Goal: Transaction & Acquisition: Book appointment/travel/reservation

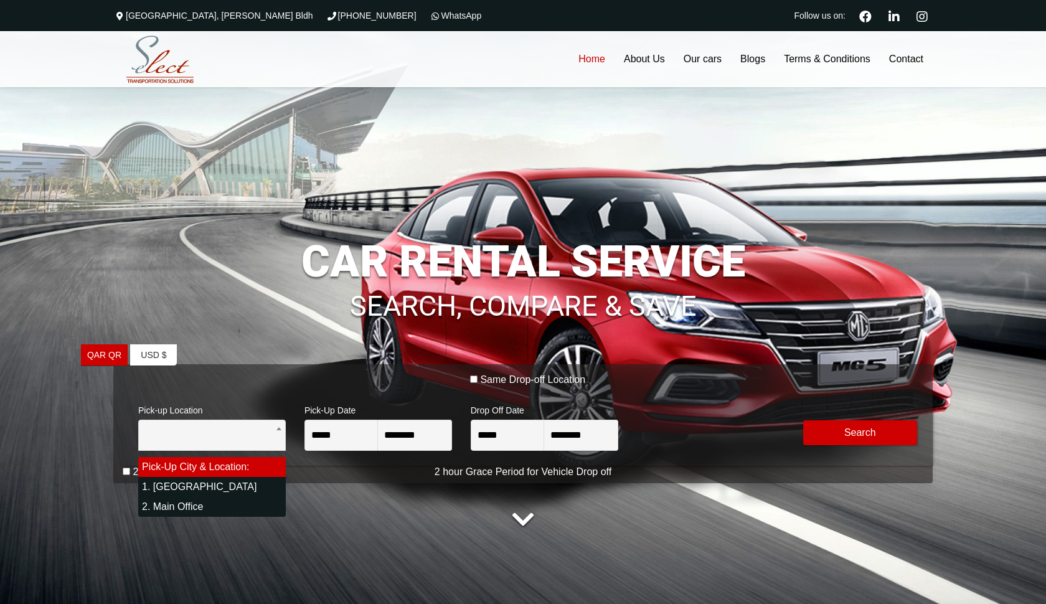
select select "*"
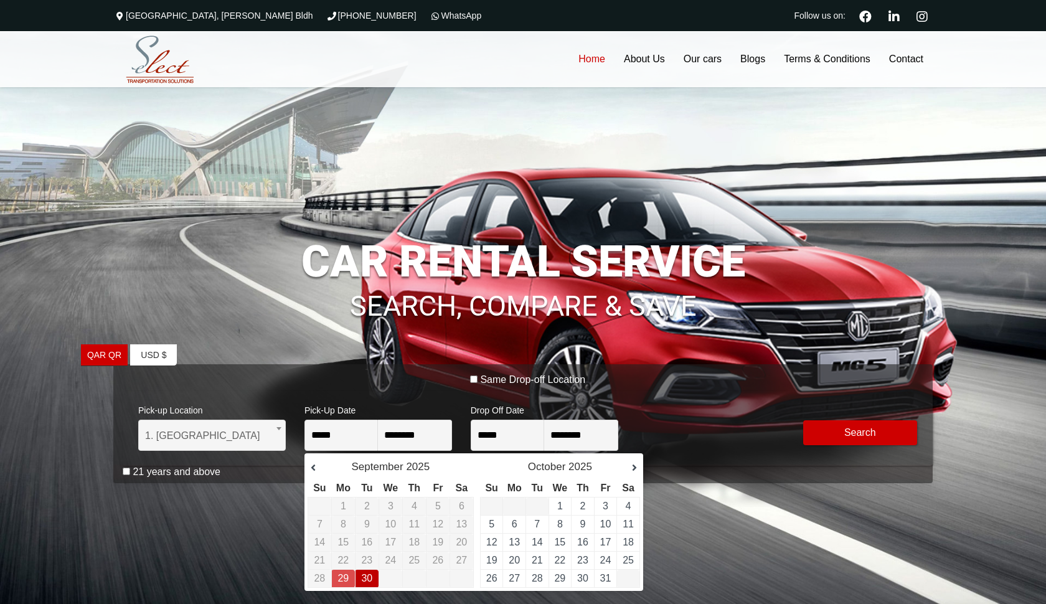
click at [362, 575] on link "30" at bounding box center [366, 578] width 11 height 11
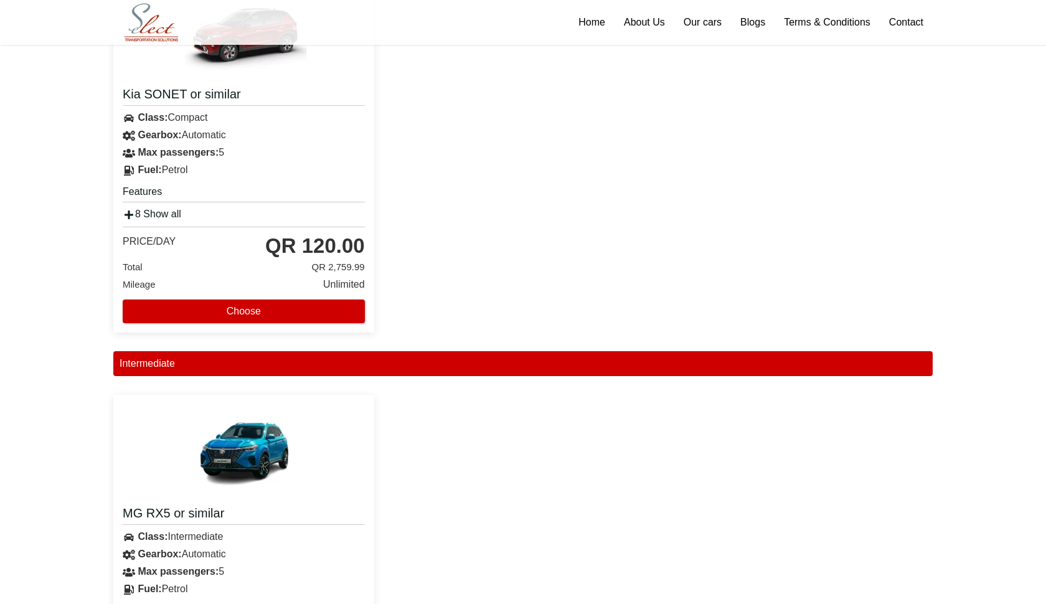
scroll to position [566, 0]
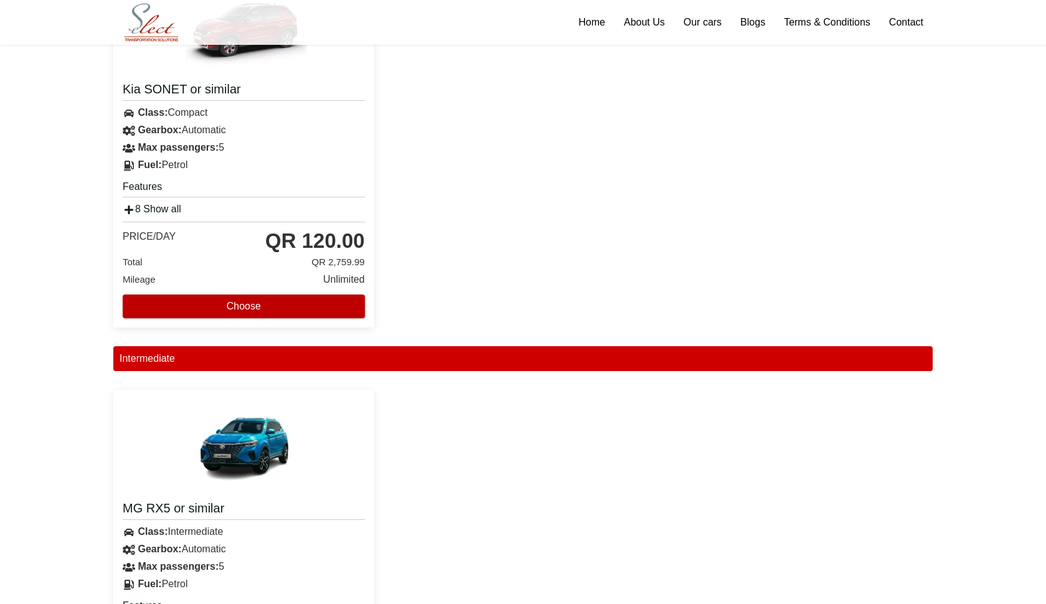
click at [241, 306] on button "Choose" at bounding box center [244, 307] width 242 height 24
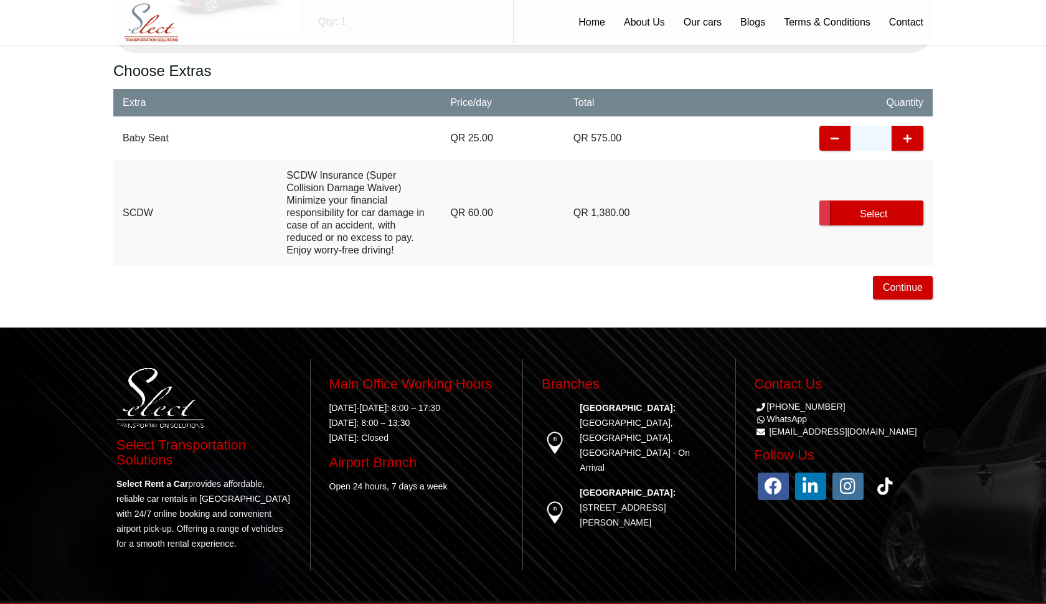
scroll to position [491, 0]
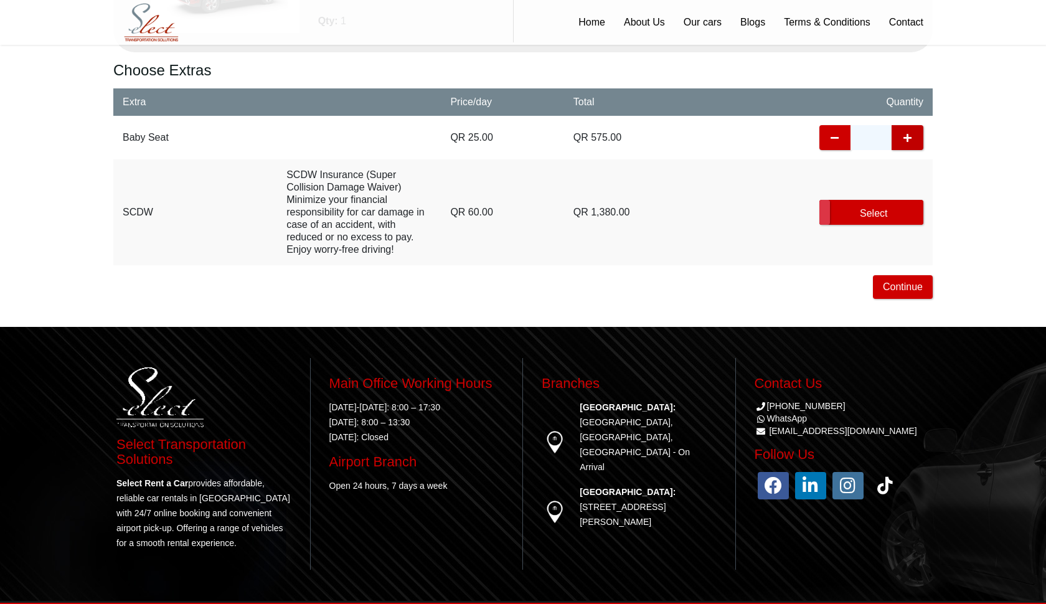
click at [905, 139] on icon "button" at bounding box center [908, 138] width 12 height 25
click at [904, 293] on button "Continue" at bounding box center [903, 287] width 60 height 24
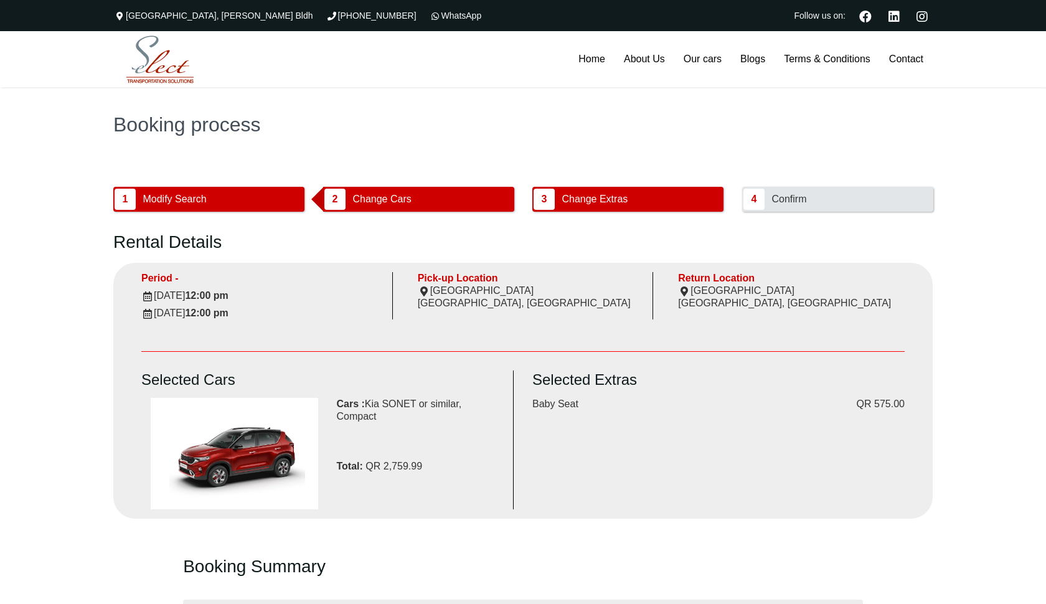
click at [412, 204] on span "Change Cars" at bounding box center [381, 199] width 67 height 24
click at [585, 202] on span "Change Extras" at bounding box center [594, 199] width 75 height 24
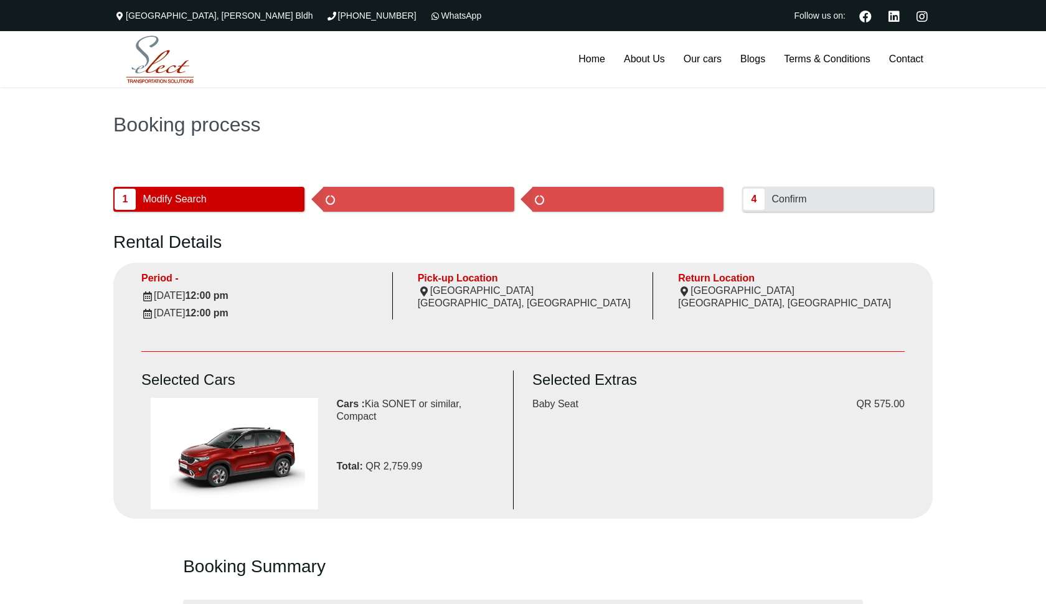
click at [365, 207] on button "submit" at bounding box center [418, 199] width 191 height 25
click at [233, 207] on button "1 Modify Search" at bounding box center [208, 199] width 191 height 25
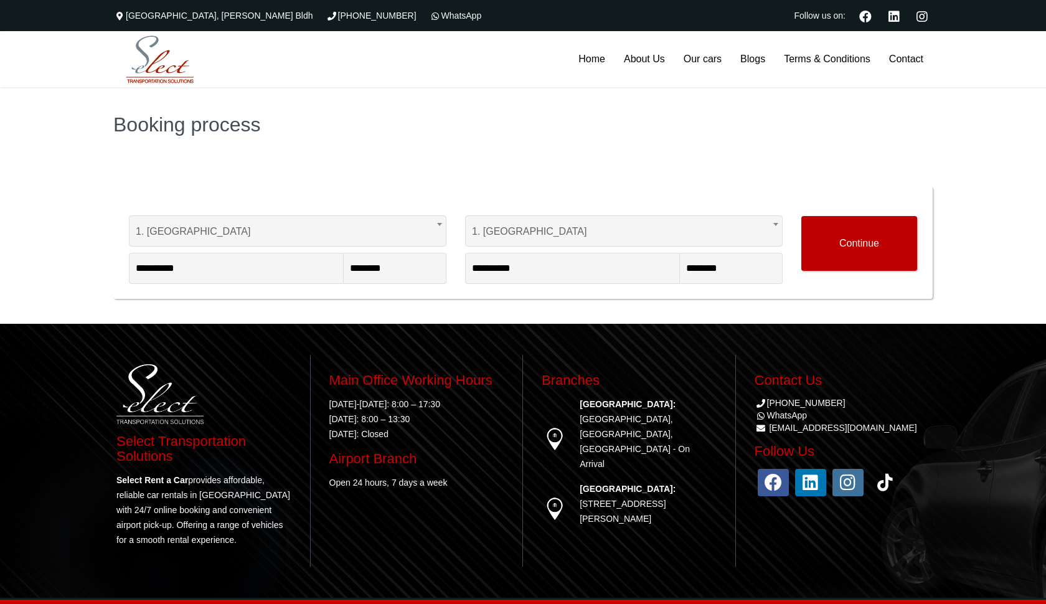
click at [876, 252] on button "Continue" at bounding box center [859, 243] width 116 height 55
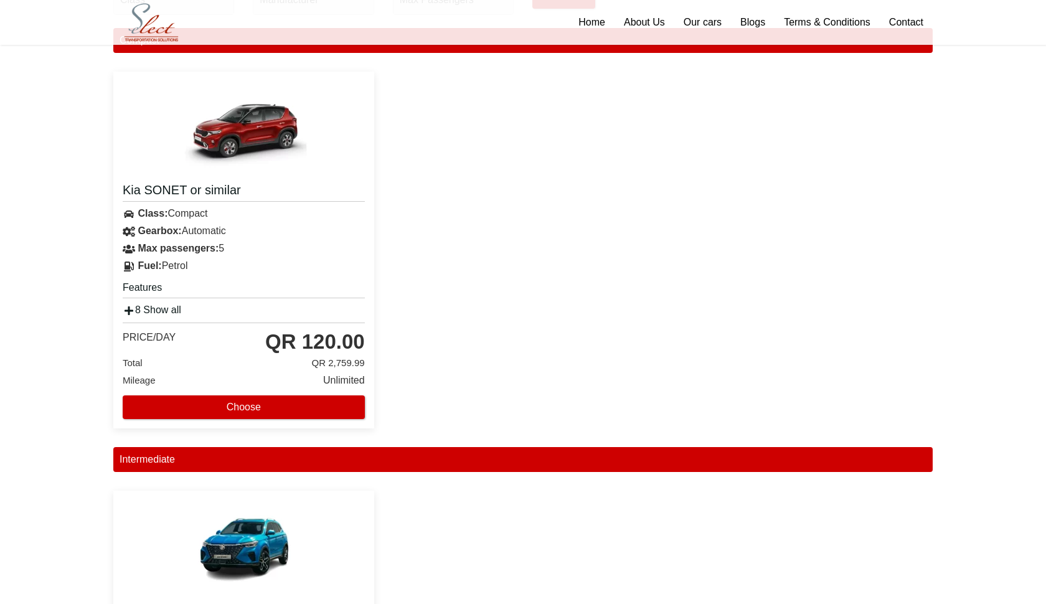
scroll to position [555, 0]
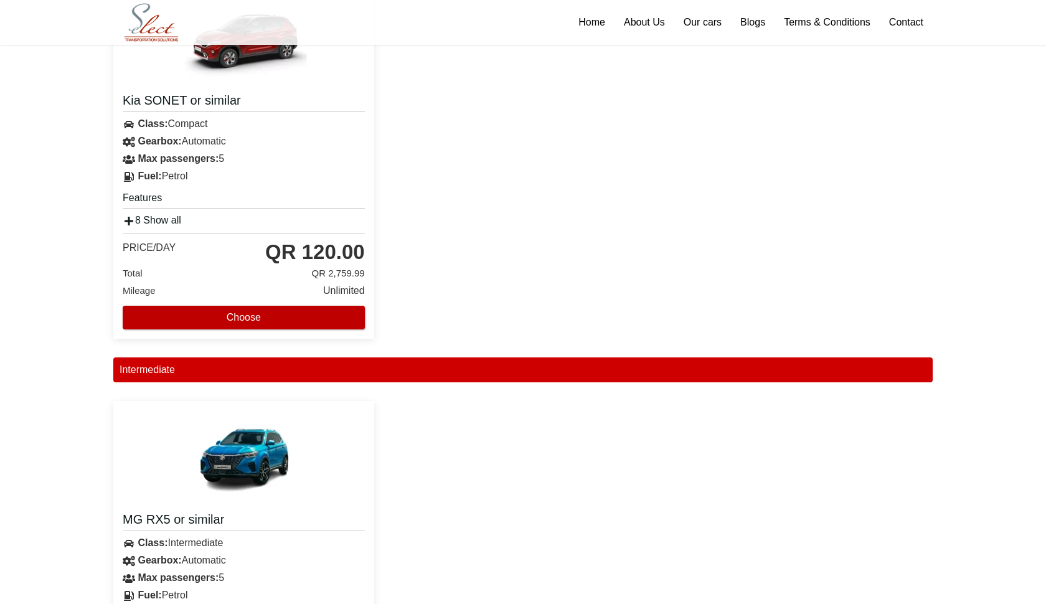
click at [245, 317] on button "Choose" at bounding box center [244, 318] width 242 height 24
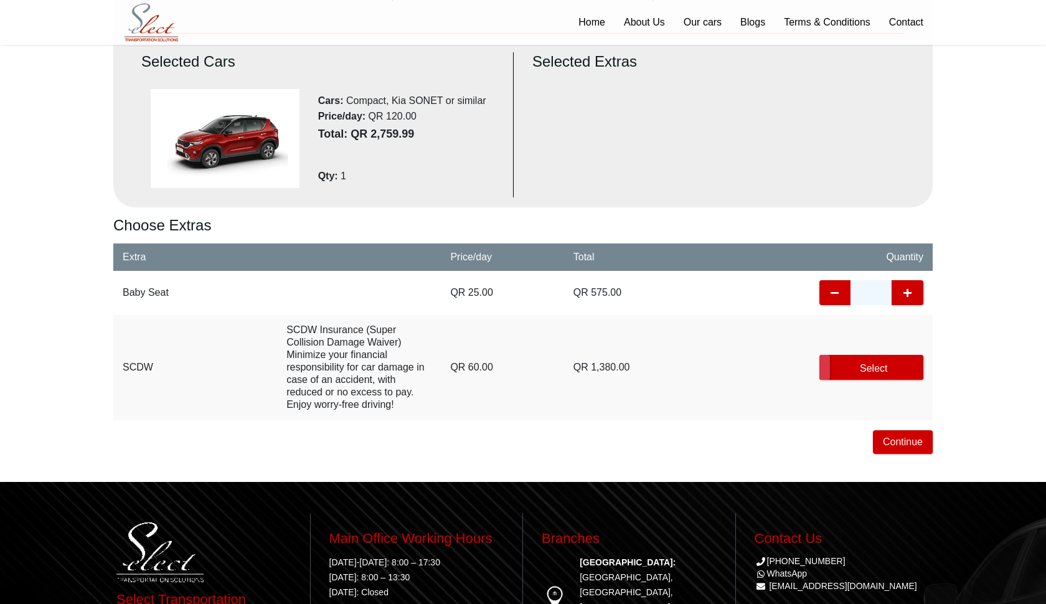
scroll to position [349, 0]
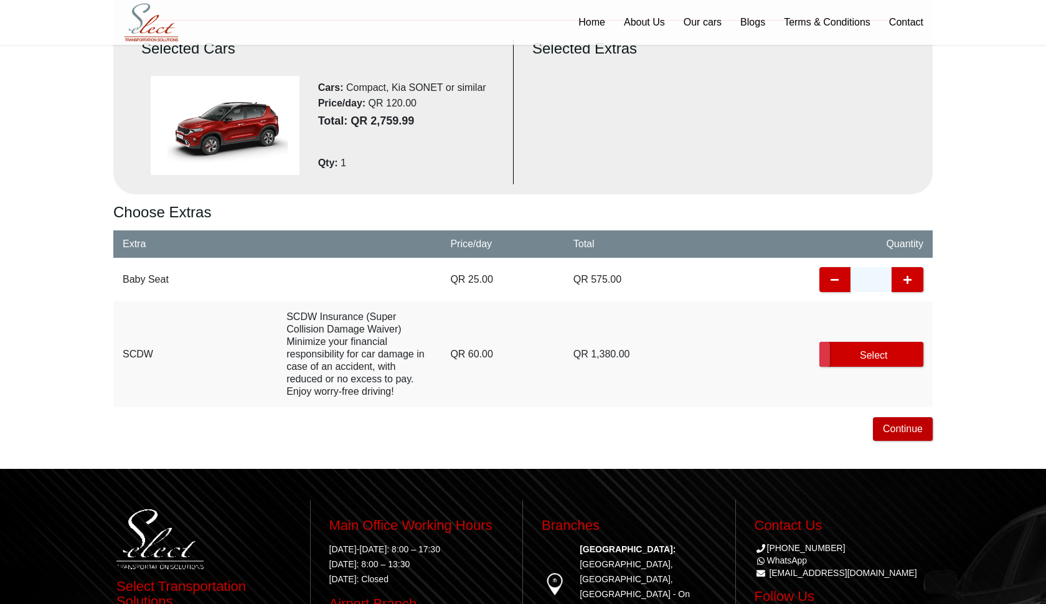
click at [920, 428] on button "Continue" at bounding box center [903, 429] width 60 height 24
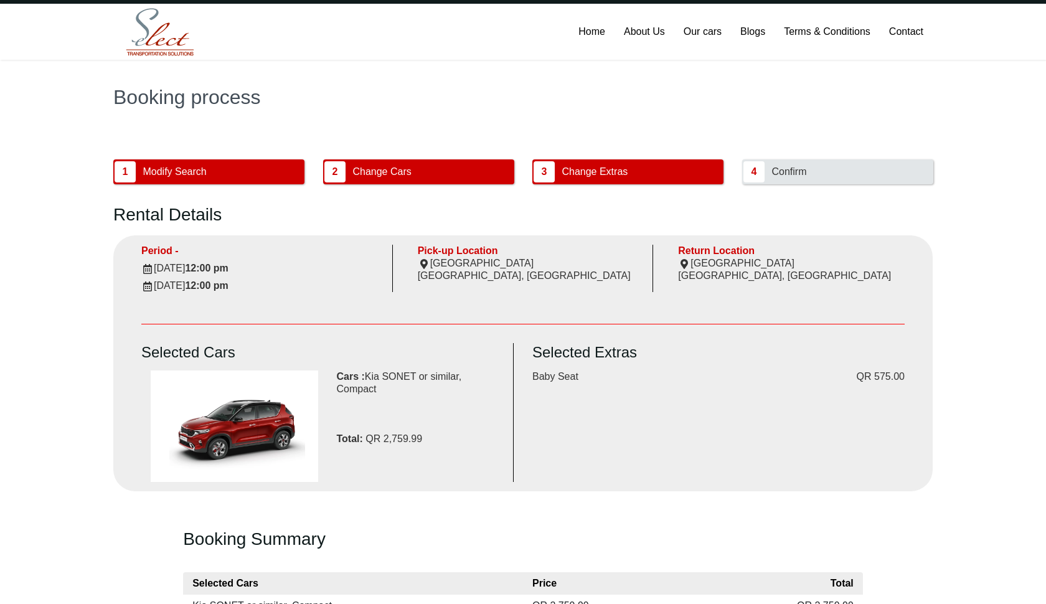
scroll to position [6, 0]
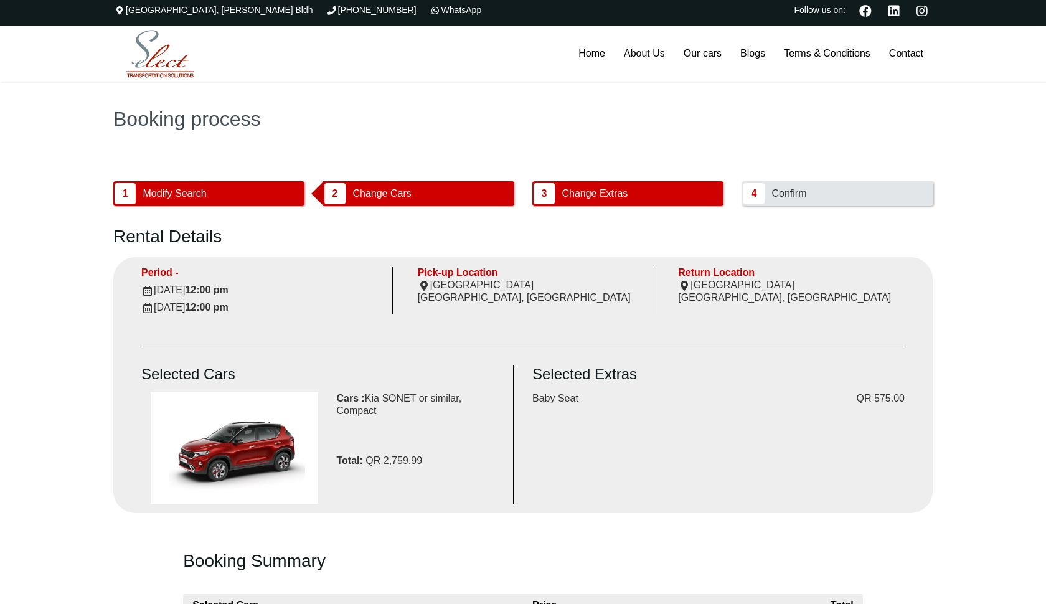
click at [356, 196] on span "Change Cars" at bounding box center [381, 194] width 67 height 24
click at [346, 194] on button "submit" at bounding box center [418, 193] width 191 height 25
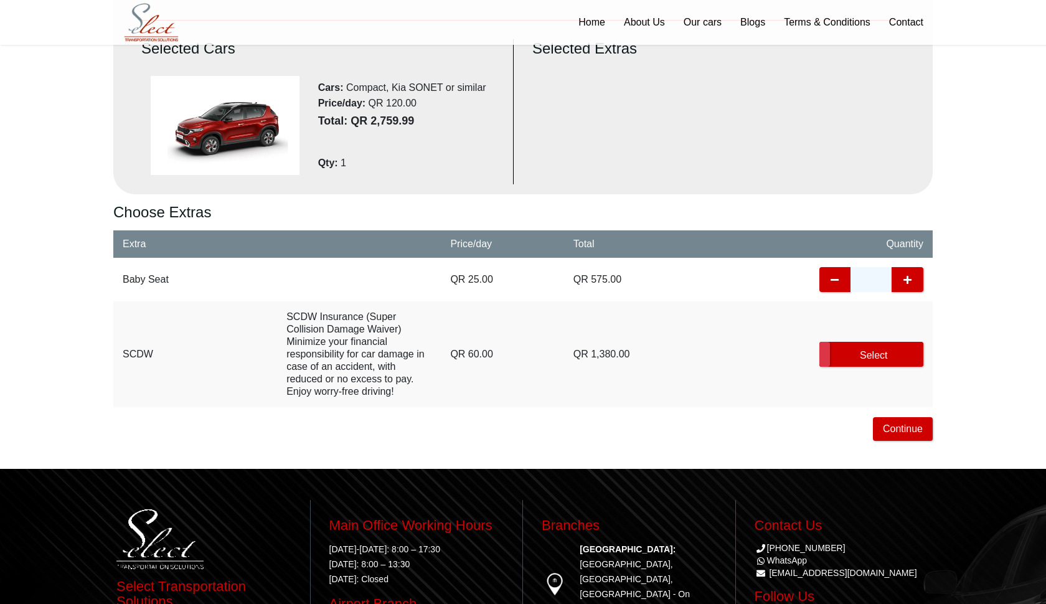
scroll to position [349, 0]
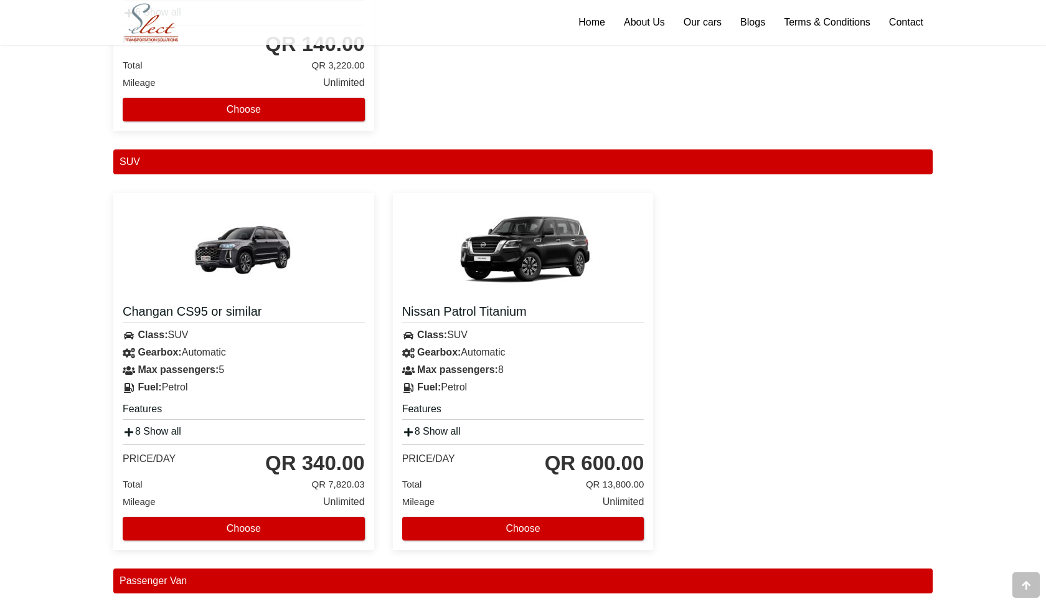
scroll to position [1963, 0]
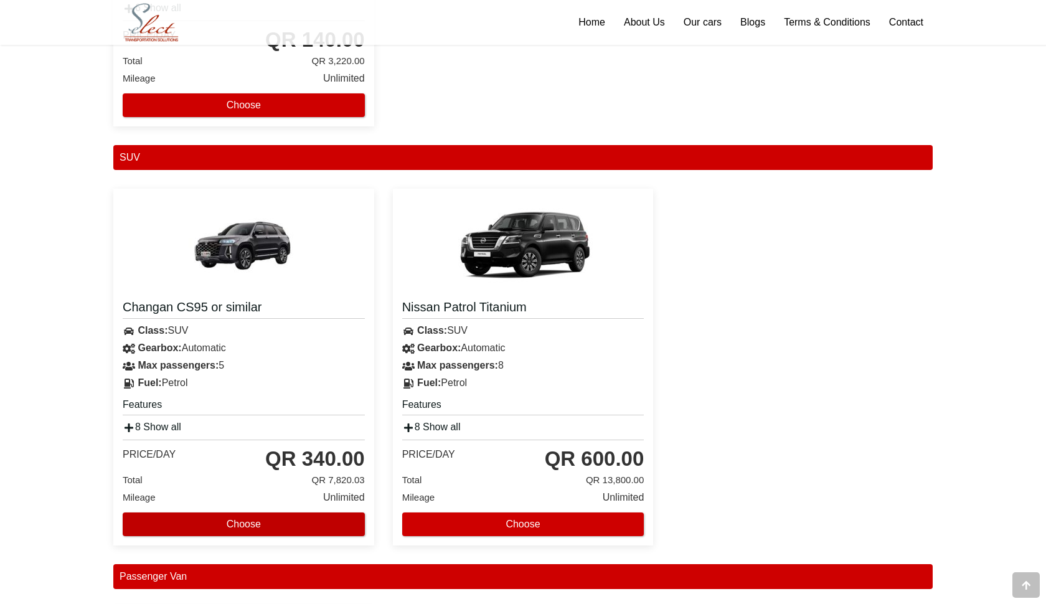
click at [278, 529] on button "Choose" at bounding box center [244, 524] width 242 height 24
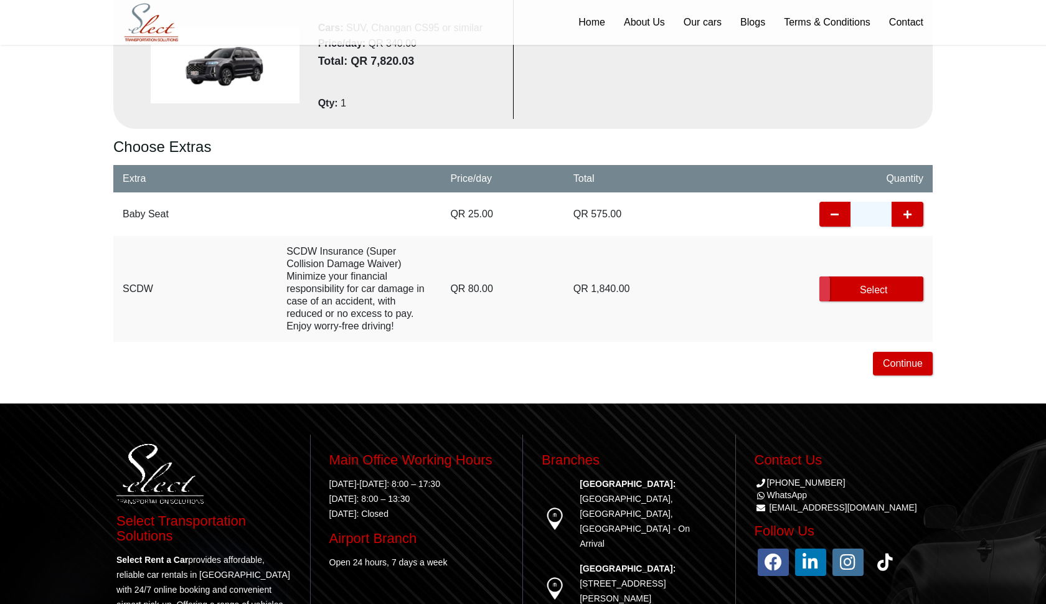
scroll to position [408, 0]
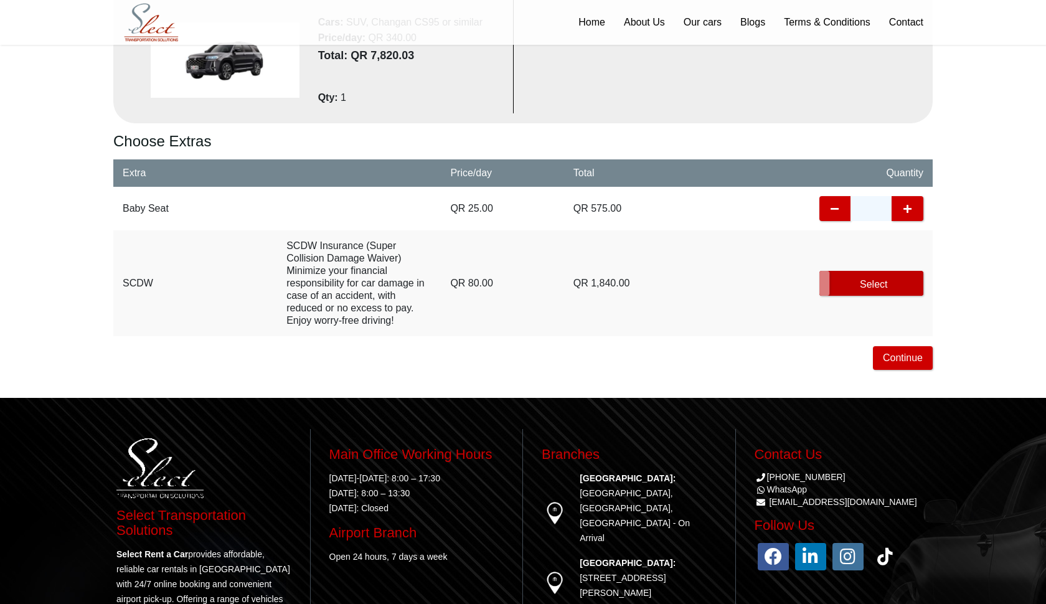
click at [854, 281] on label "Select" at bounding box center [871, 283] width 104 height 25
click at [887, 359] on button "Continue" at bounding box center [903, 358] width 60 height 24
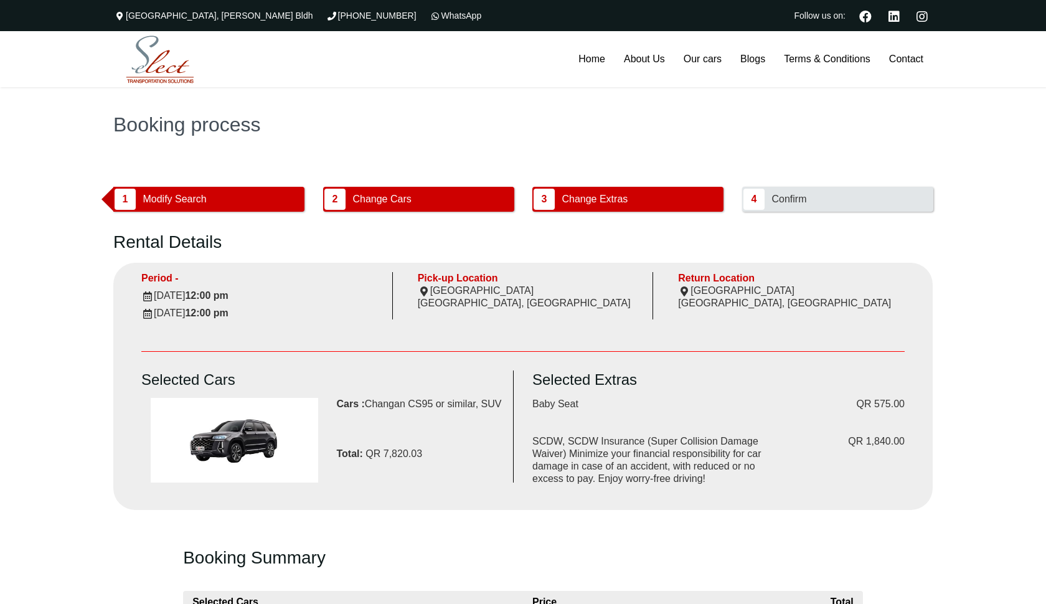
click at [215, 205] on button "1 Modify Search" at bounding box center [208, 199] width 191 height 25
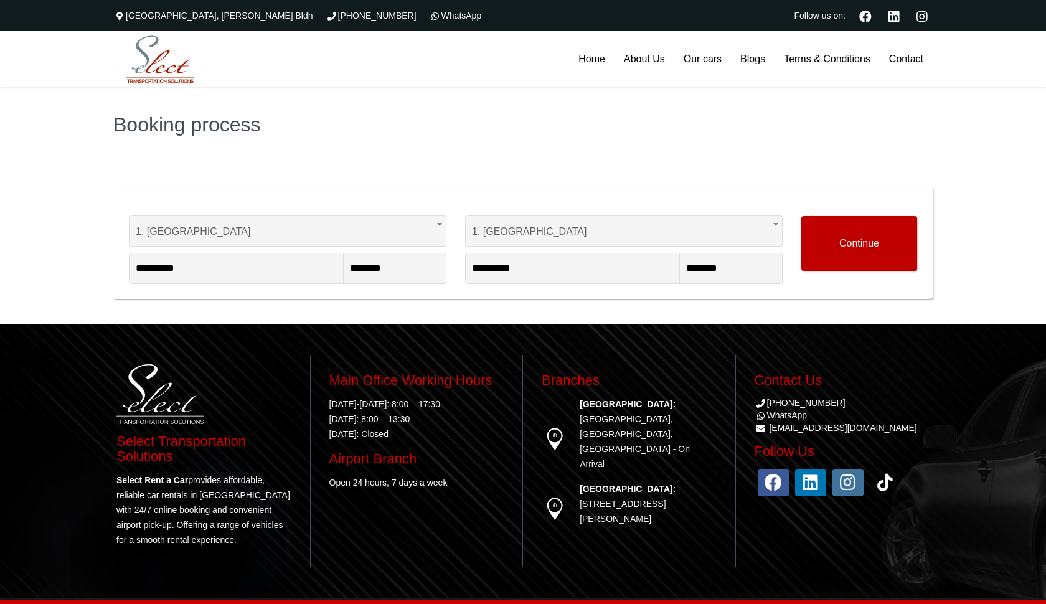
click at [841, 250] on button "Continue" at bounding box center [859, 243] width 116 height 55
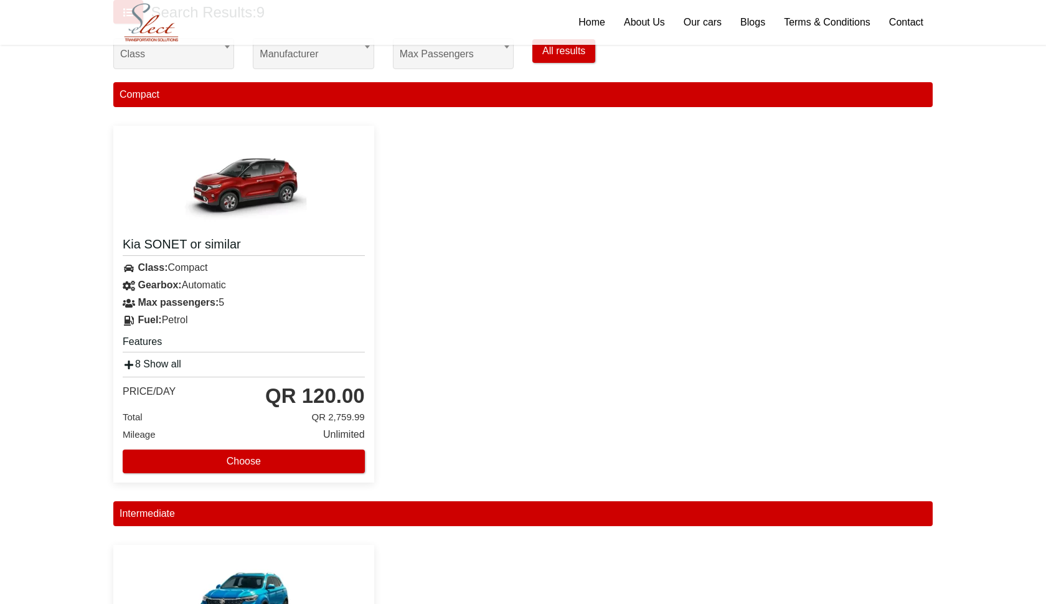
scroll to position [407, 0]
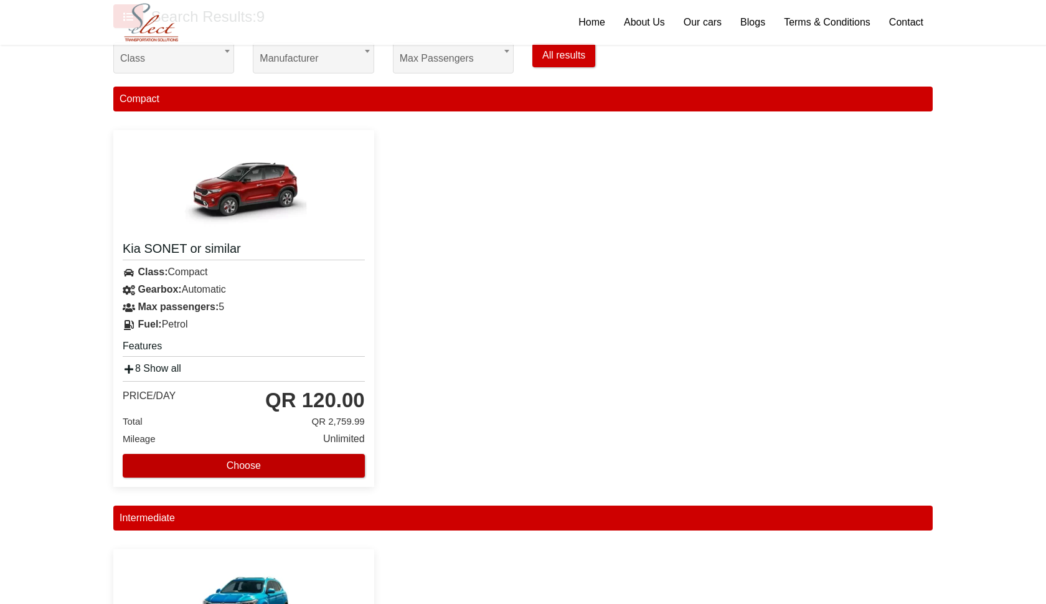
click at [291, 459] on button "Choose" at bounding box center [244, 466] width 242 height 24
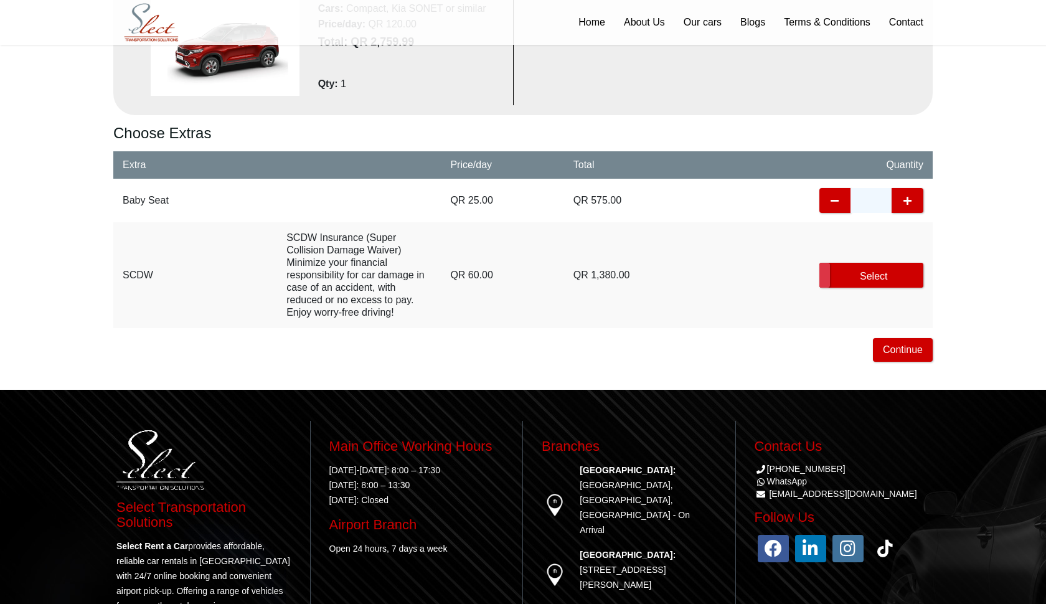
scroll to position [448, 0]
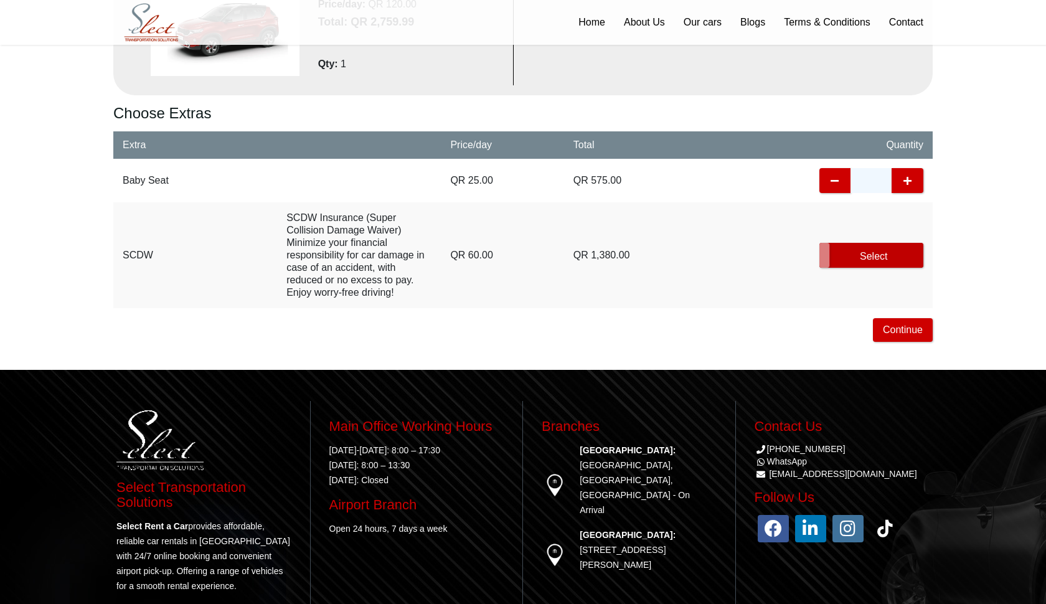
click at [874, 258] on label "Select" at bounding box center [871, 255] width 104 height 25
click at [879, 331] on button "Continue" at bounding box center [903, 330] width 60 height 24
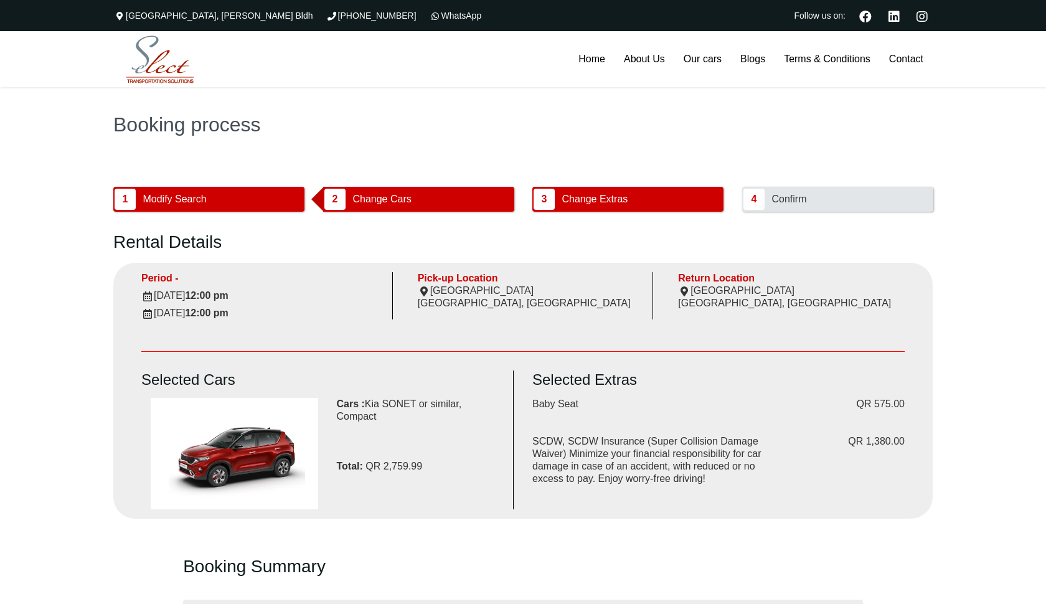
click at [429, 199] on button "2 Change Cars" at bounding box center [418, 199] width 191 height 25
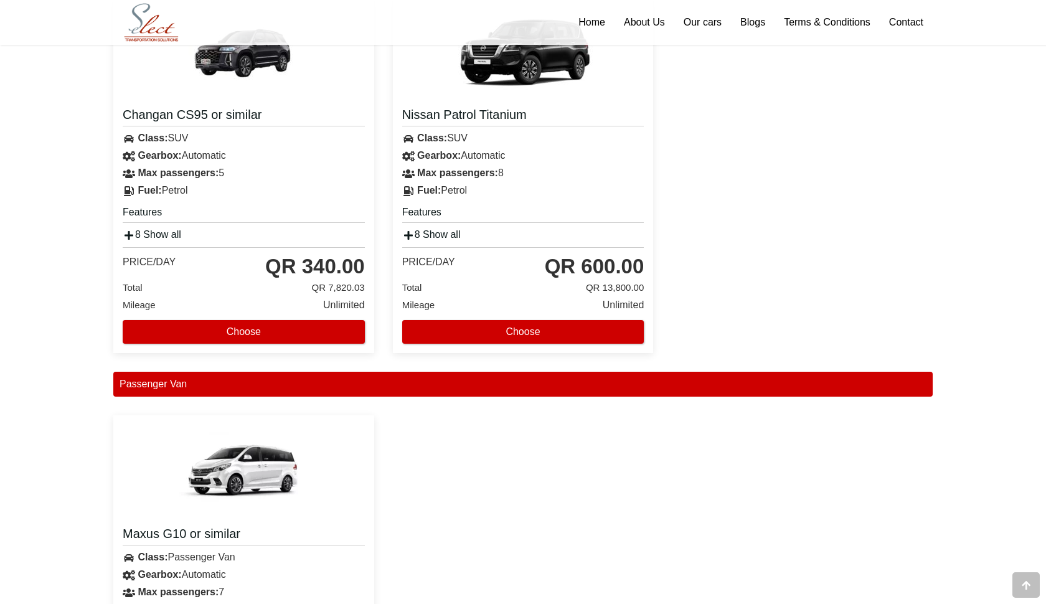
scroll to position [2158, 0]
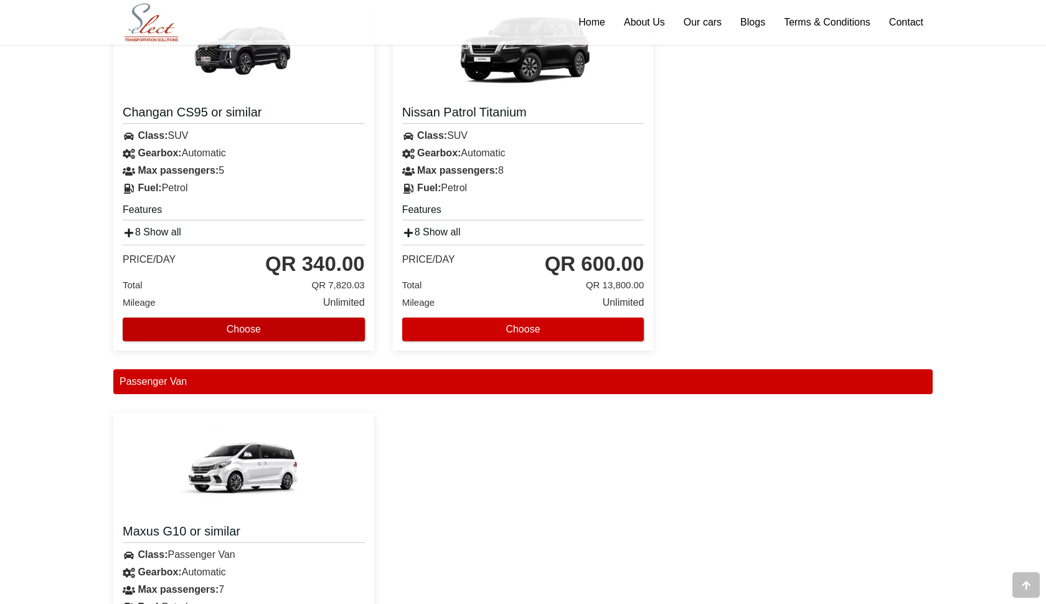
click at [234, 336] on button "Choose" at bounding box center [244, 330] width 242 height 24
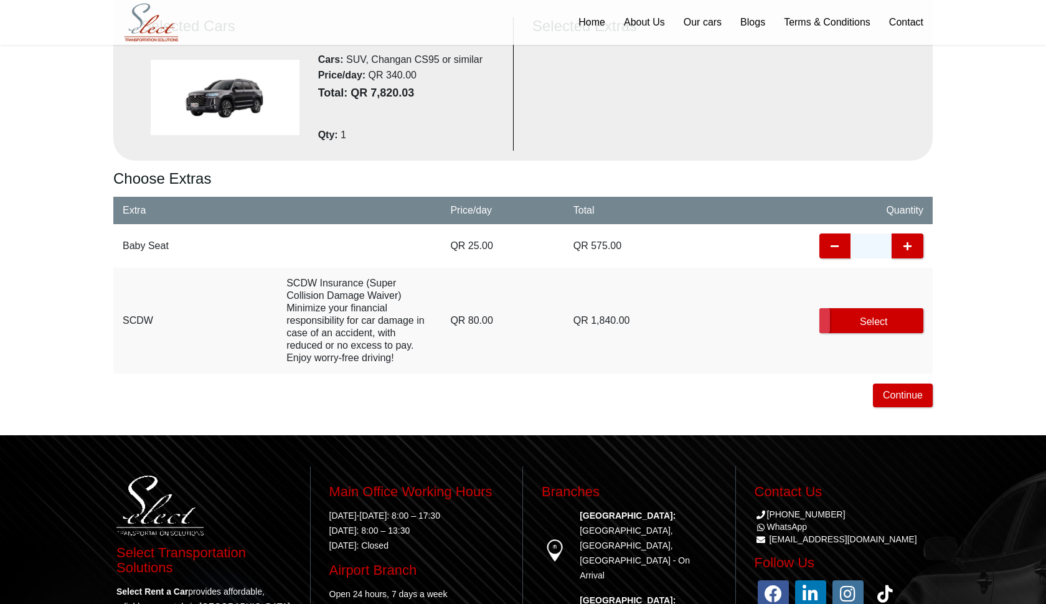
scroll to position [451, 0]
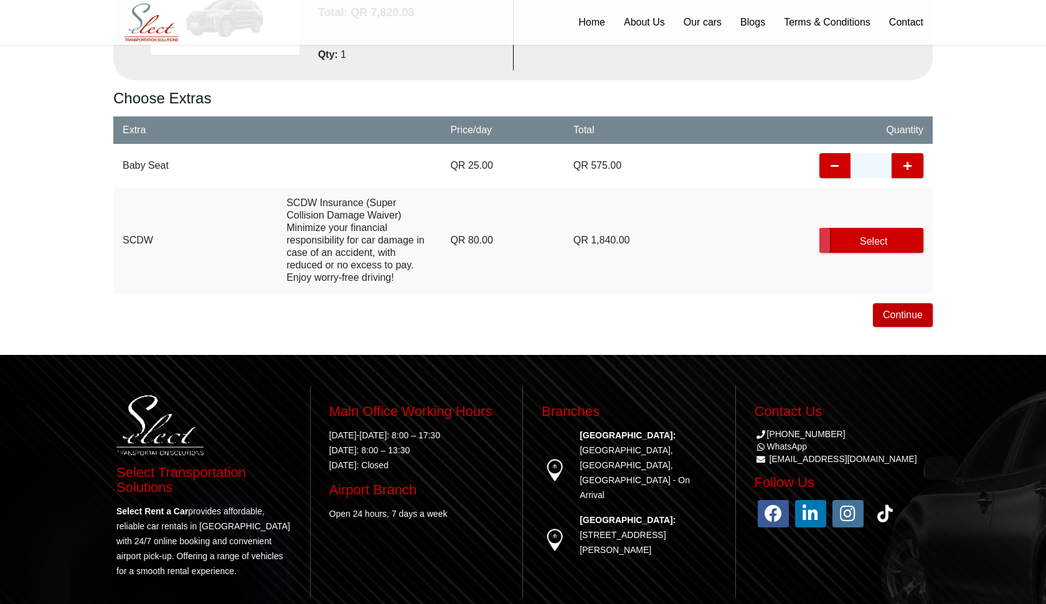
click at [892, 321] on button "Continue" at bounding box center [903, 315] width 60 height 24
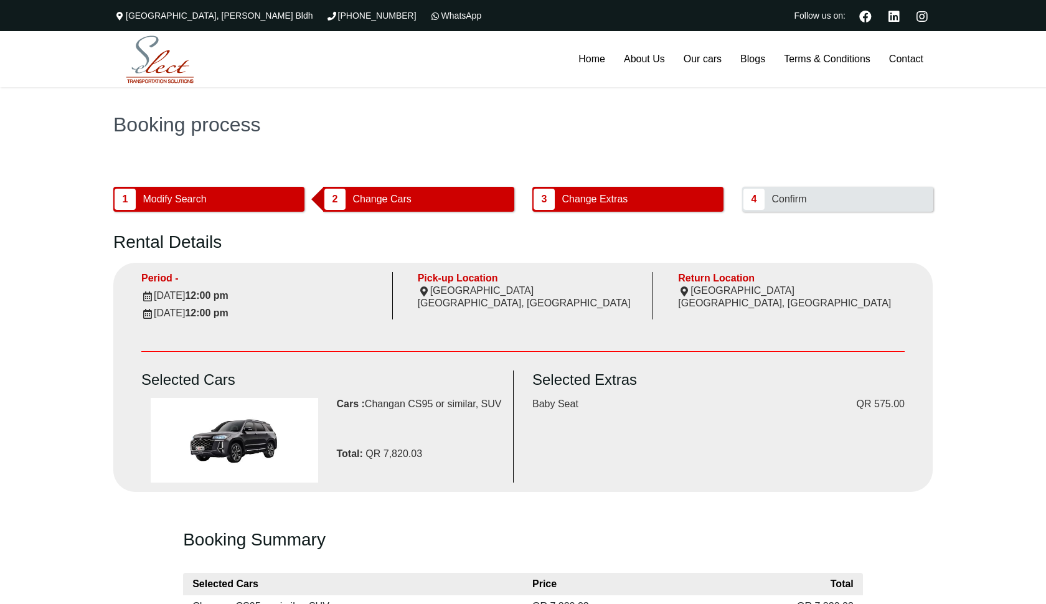
click at [374, 202] on span "Change Cars" at bounding box center [381, 199] width 67 height 24
click at [422, 197] on button "submit" at bounding box center [418, 199] width 191 height 25
click at [283, 204] on button "1 Modify Search" at bounding box center [208, 199] width 191 height 25
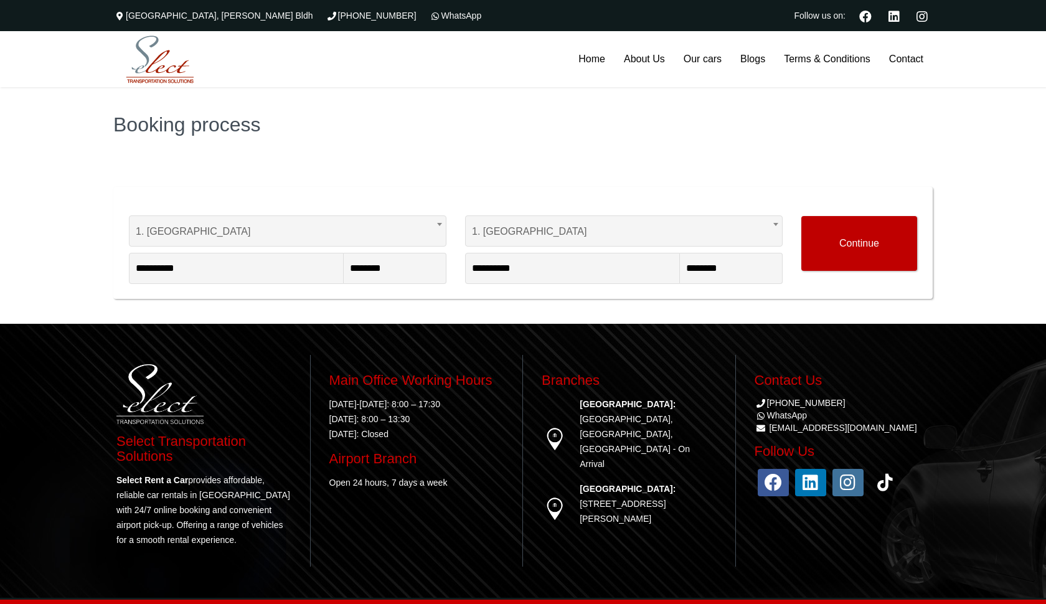
click at [877, 245] on button "Continue" at bounding box center [859, 243] width 116 height 55
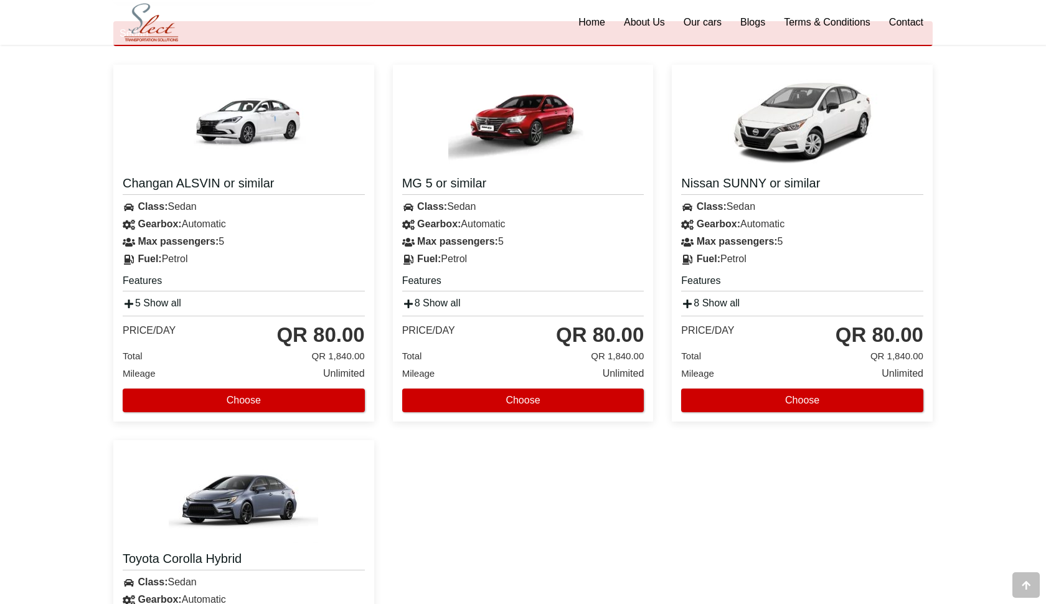
scroll to position [1311, 0]
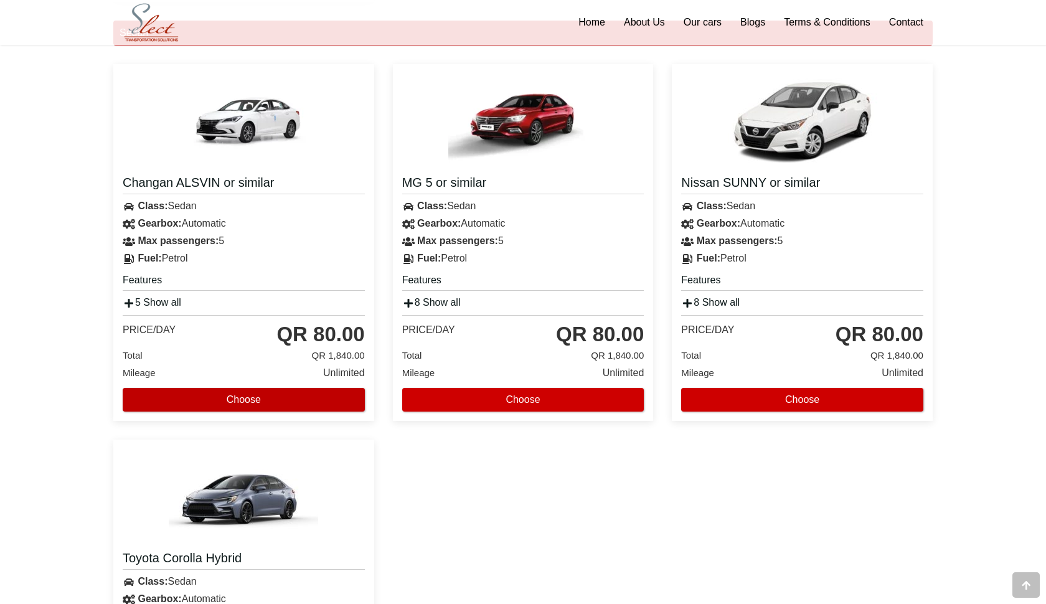
click at [229, 390] on button "Choose" at bounding box center [244, 400] width 242 height 24
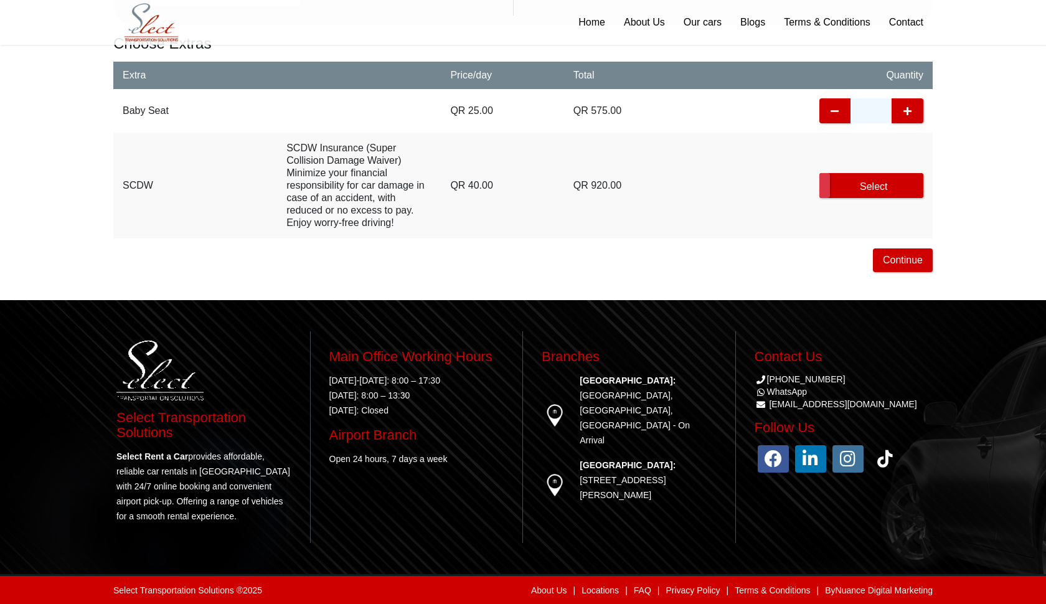
scroll to position [517, 0]
click at [879, 184] on label "Select" at bounding box center [871, 185] width 104 height 25
click at [884, 258] on button "Continue" at bounding box center [903, 260] width 60 height 24
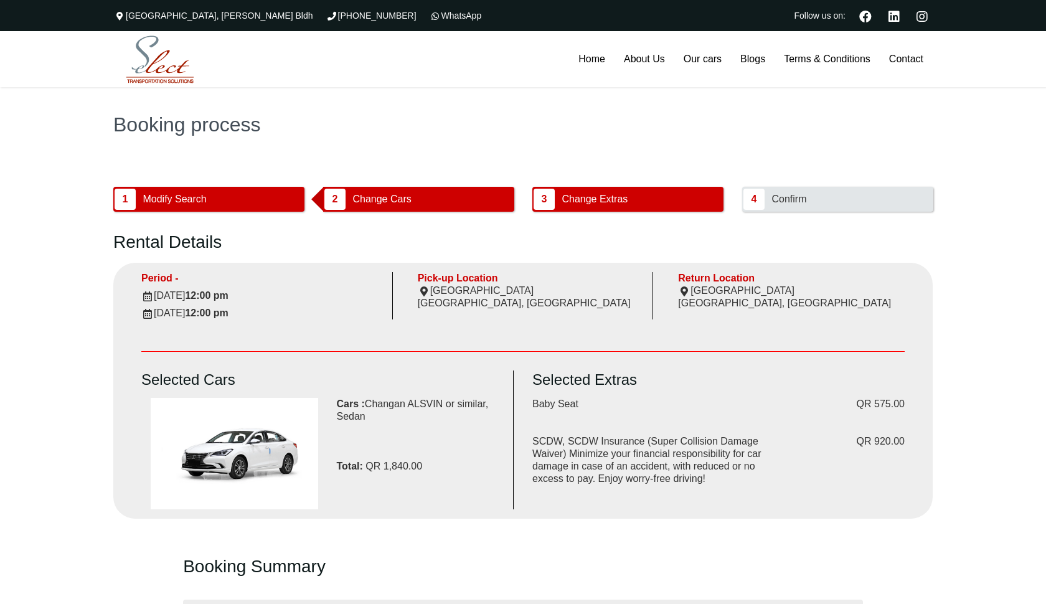
click at [329, 204] on span "2" at bounding box center [334, 199] width 21 height 21
click at [356, 196] on button "submit" at bounding box center [418, 199] width 191 height 25
click at [617, 205] on span "Change Extras" at bounding box center [594, 199] width 75 height 24
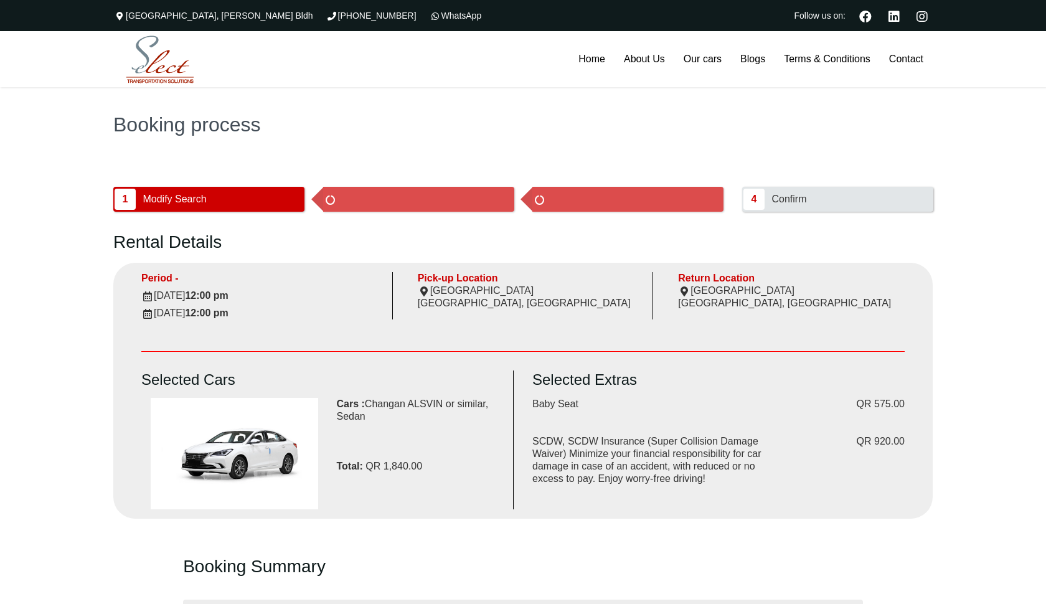
click at [349, 197] on button "submit" at bounding box center [418, 199] width 191 height 25
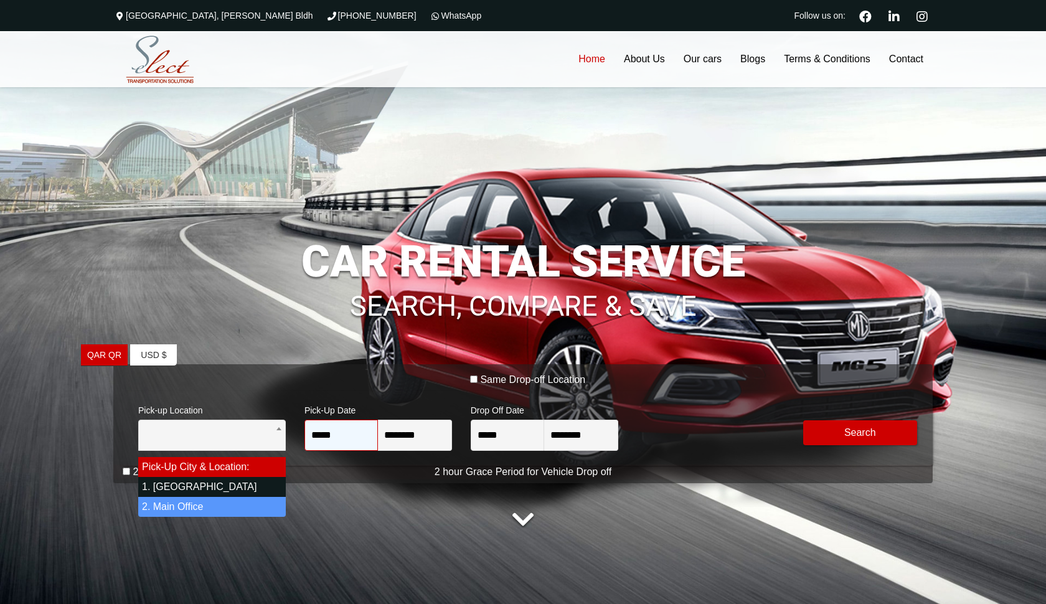
select select "*"
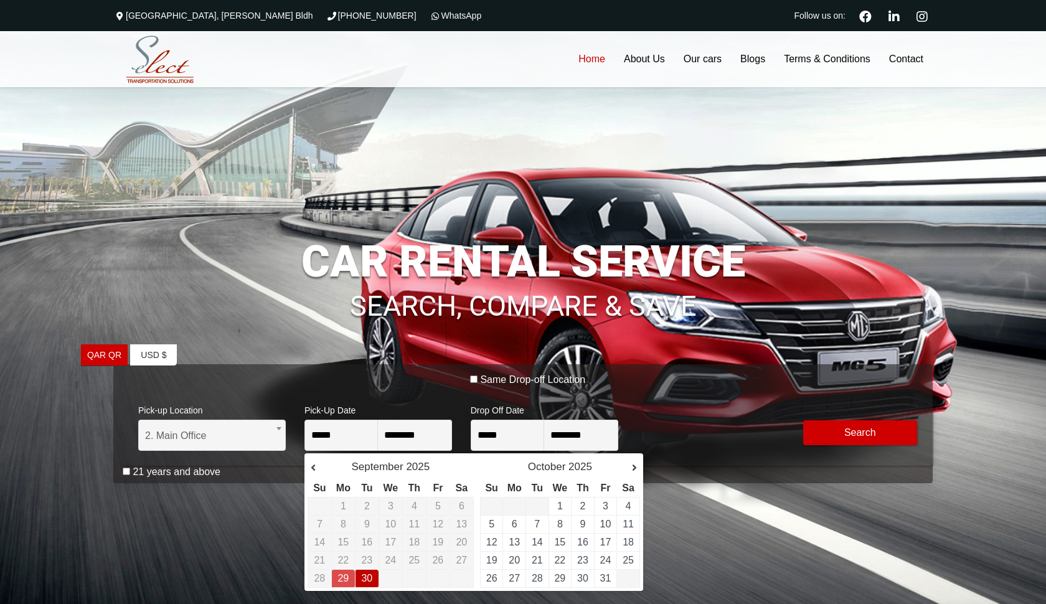
click at [365, 577] on link "30" at bounding box center [366, 578] width 11 height 11
type input "**********"
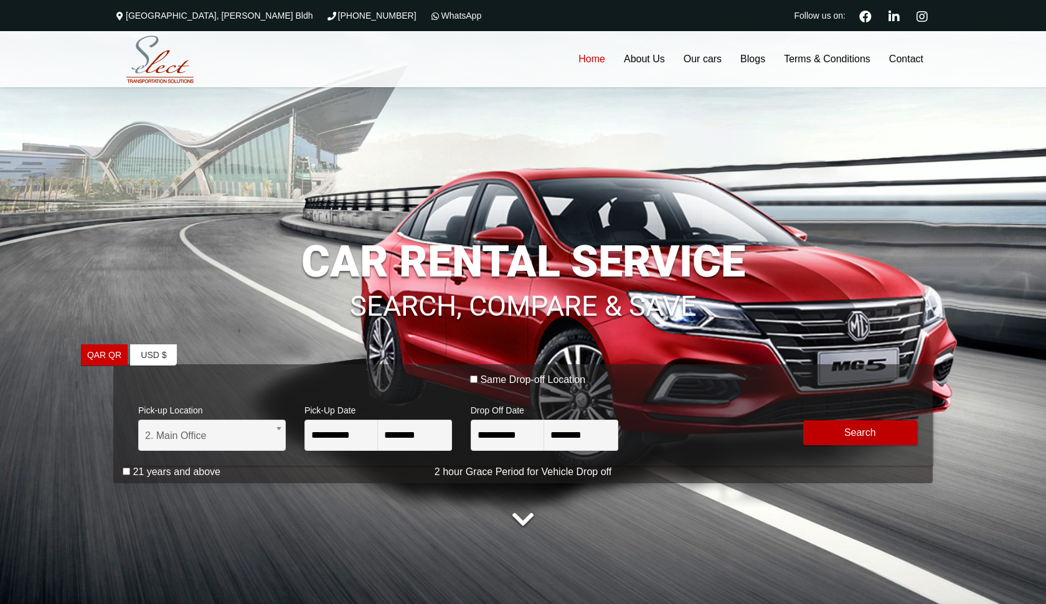
click at [851, 434] on button "Modify Search" at bounding box center [860, 432] width 115 height 25
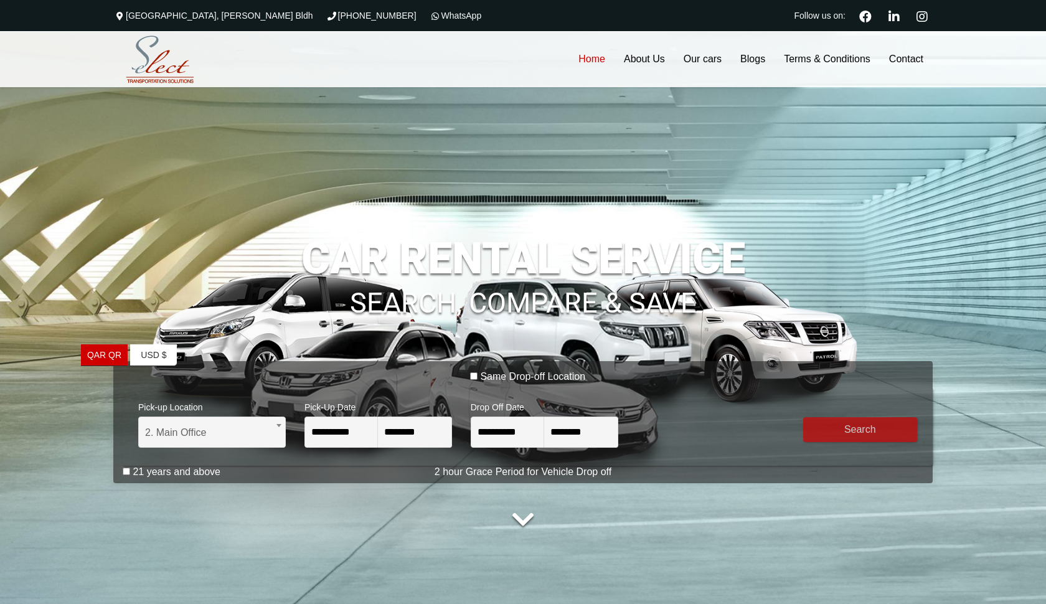
click at [127, 475] on ul "QAR QR USA dollar USD $ Europian Euro" at bounding box center [143, 412] width 125 height 137
click at [126, 474] on ul "QAR QR USA dollar USD $ Europian Euro" at bounding box center [143, 412] width 125 height 137
click at [124, 471] on ul "QAR QR USA dollar USD $ Europian Euro" at bounding box center [143, 412] width 125 height 137
click at [126, 471] on ul "QAR QR USA dollar USD $ Europian Euro" at bounding box center [143, 412] width 125 height 137
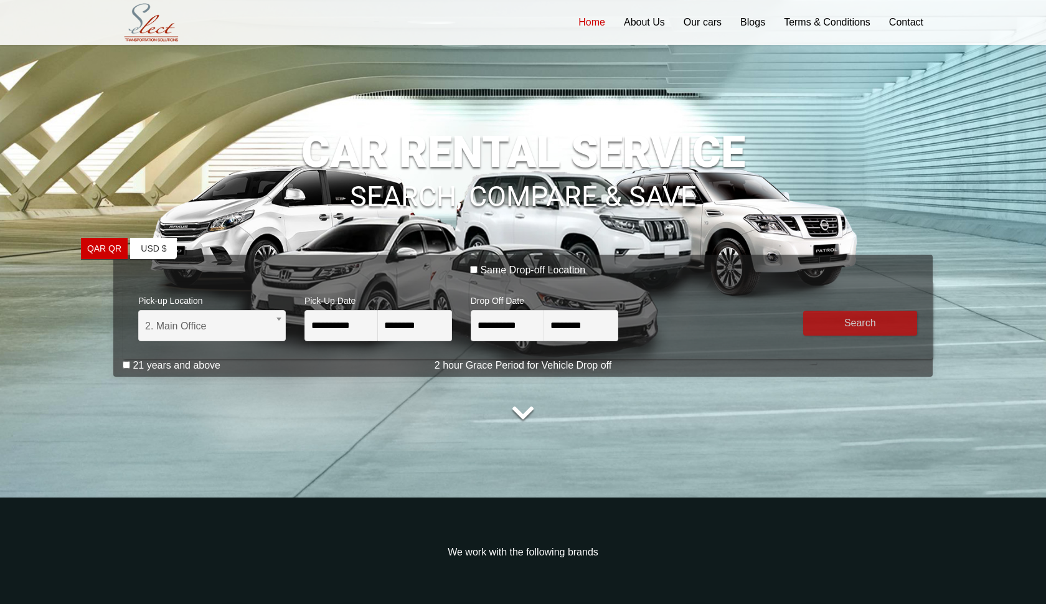
scroll to position [111, 0]
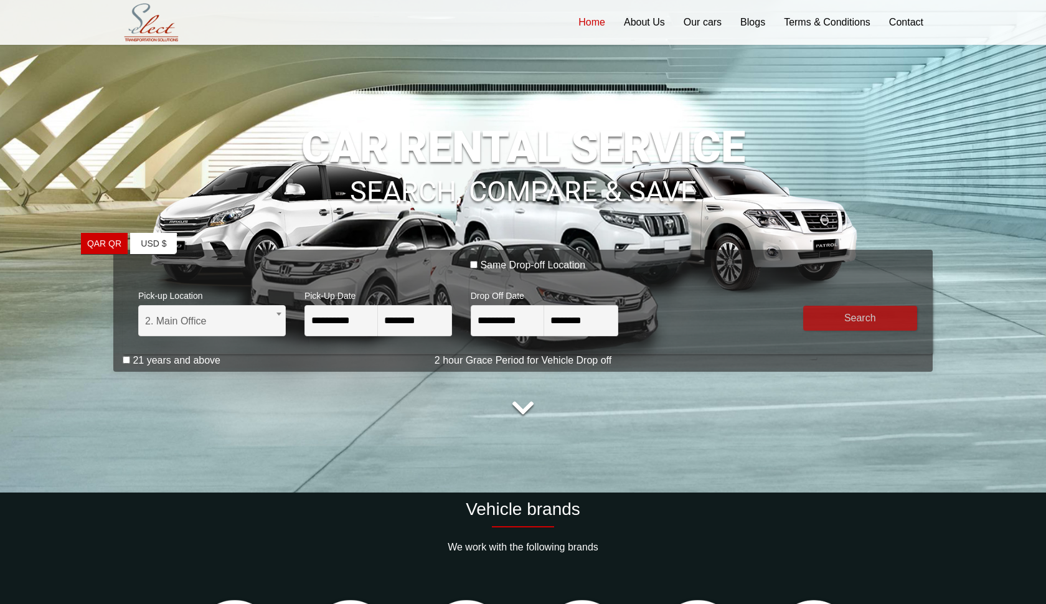
click at [125, 364] on ul "QAR QR USA dollar USD $ Europian Euro" at bounding box center [143, 301] width 125 height 137
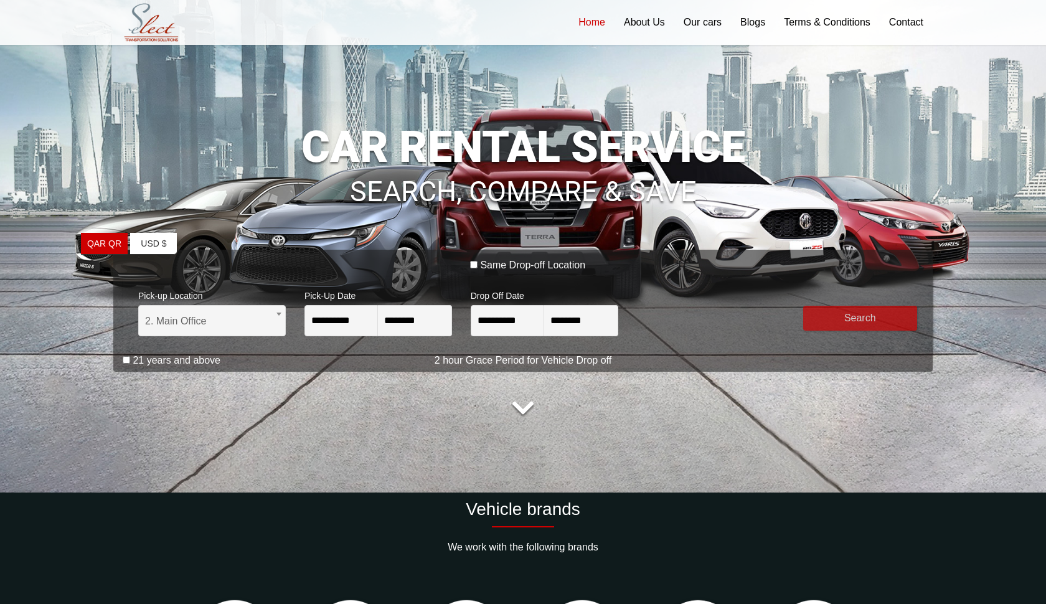
click at [125, 359] on ul "QAR QR USA dollar USD $ Europian Euro" at bounding box center [143, 301] width 125 height 137
click at [128, 264] on ul "QAR QR USA dollar USD $ Europian Euro" at bounding box center [143, 301] width 125 height 137
click at [127, 360] on ul "QAR QR USA dollar USD $ Europian Euro" at bounding box center [143, 301] width 125 height 137
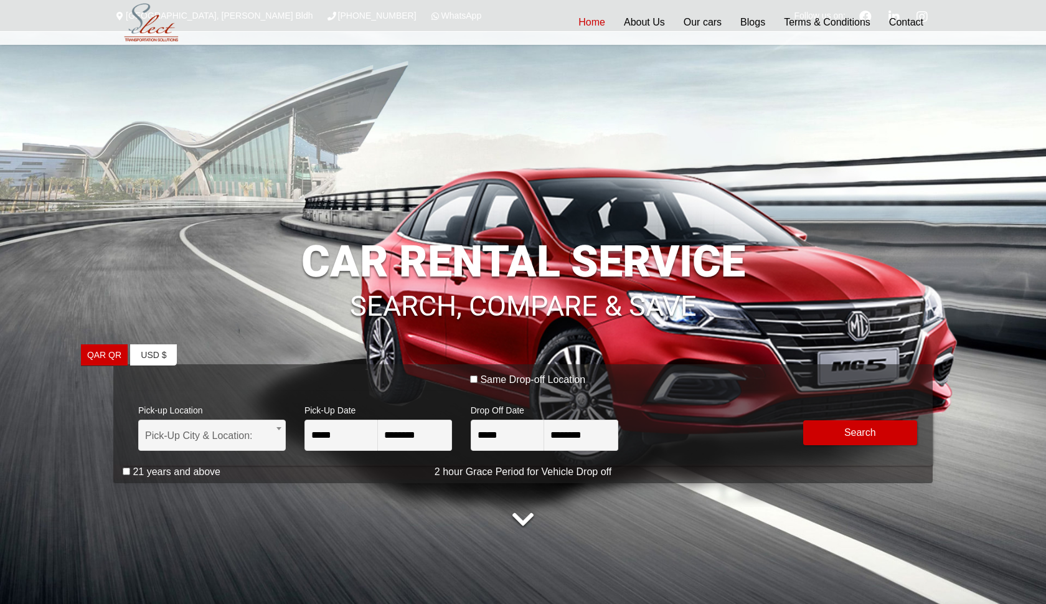
scroll to position [111, 0]
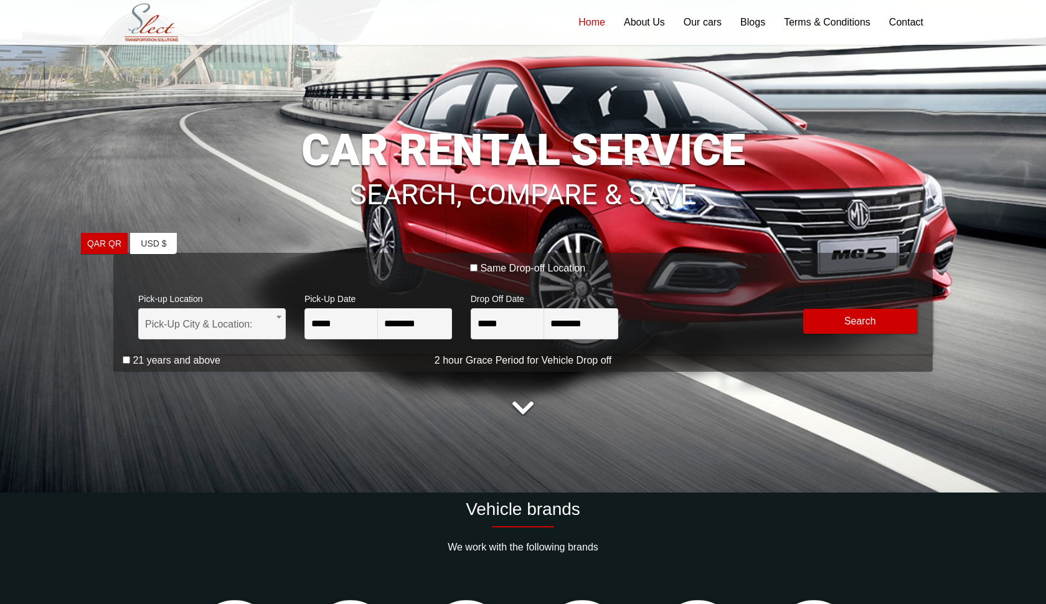
click at [126, 358] on ul "QAR QR USA dollar USD $ Europian Euro" at bounding box center [143, 301] width 125 height 137
click at [127, 364] on ul "QAR QR USA dollar USD $ Europian Euro" at bounding box center [143, 301] width 125 height 137
click at [164, 248] on link "USD $ Europian Euro" at bounding box center [153, 244] width 47 height 22
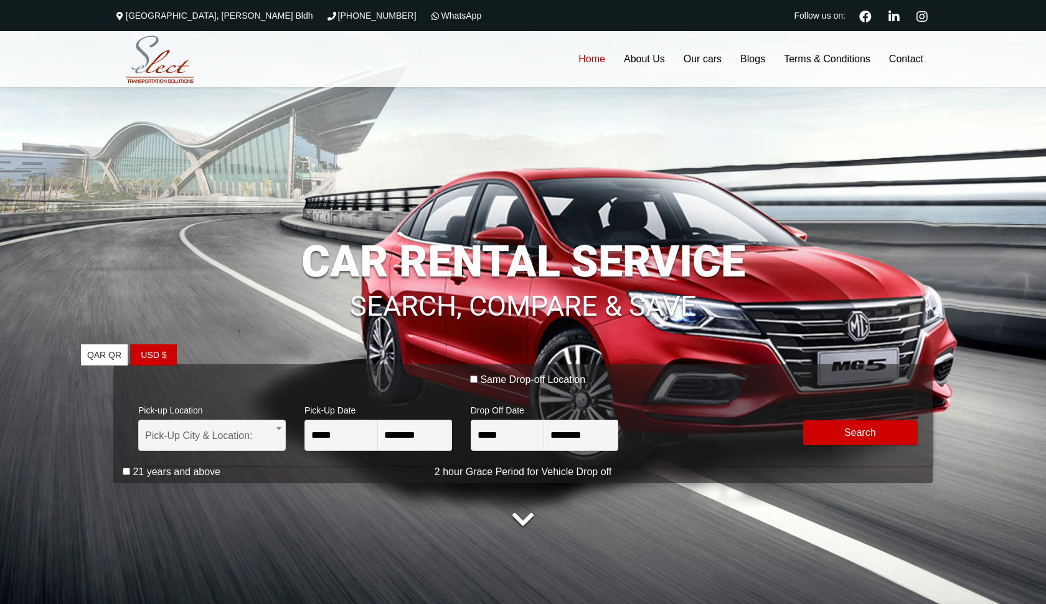
click at [126, 474] on ul "QAR QR USA dollar USD $ Europian Euro" at bounding box center [143, 412] width 125 height 137
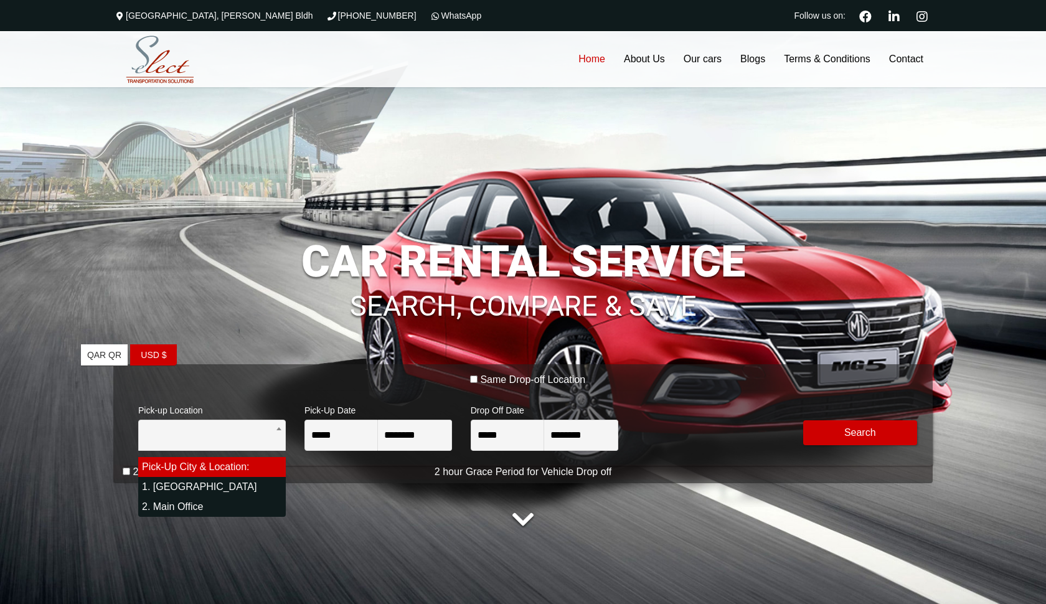
select select "*"
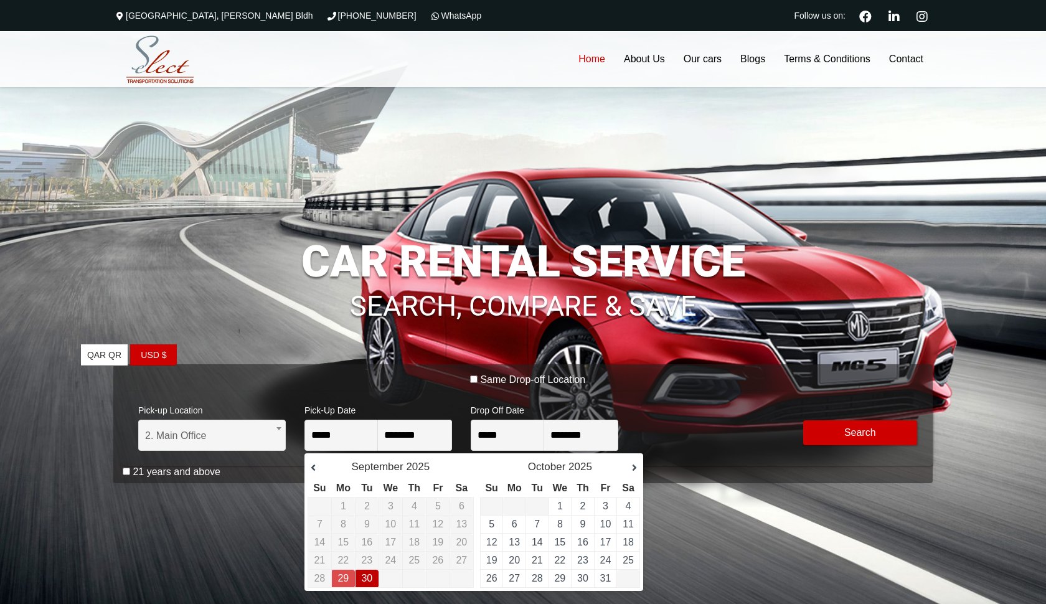
click at [369, 575] on link "30" at bounding box center [366, 578] width 11 height 11
type input "**********"
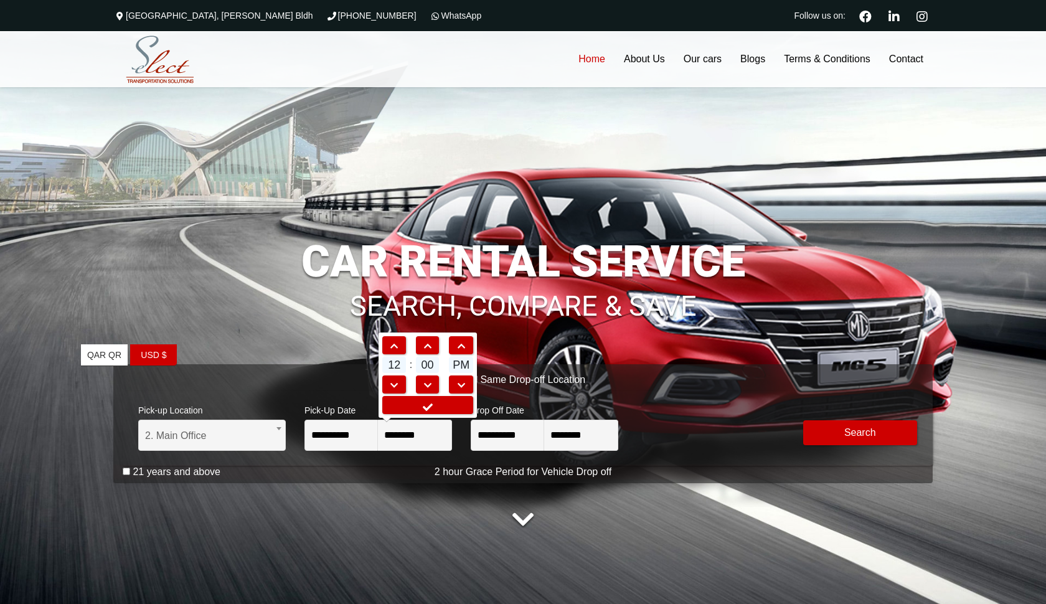
click at [747, 432] on div "**********" at bounding box center [627, 424] width 333 height 54
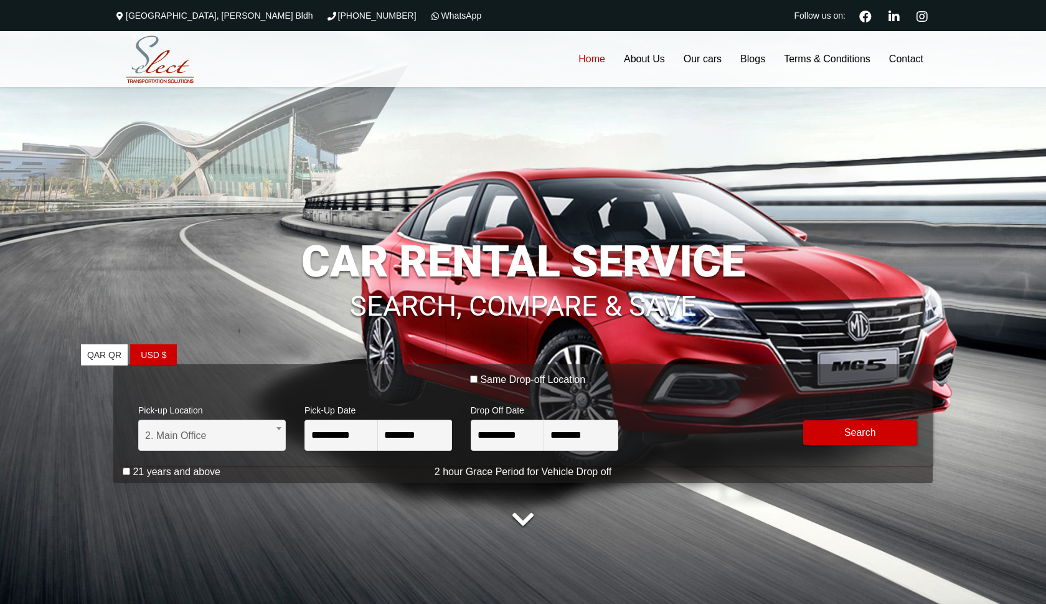
click at [125, 473] on ul "QAR QR USA dollar USD $ Europian Euro" at bounding box center [143, 412] width 125 height 137
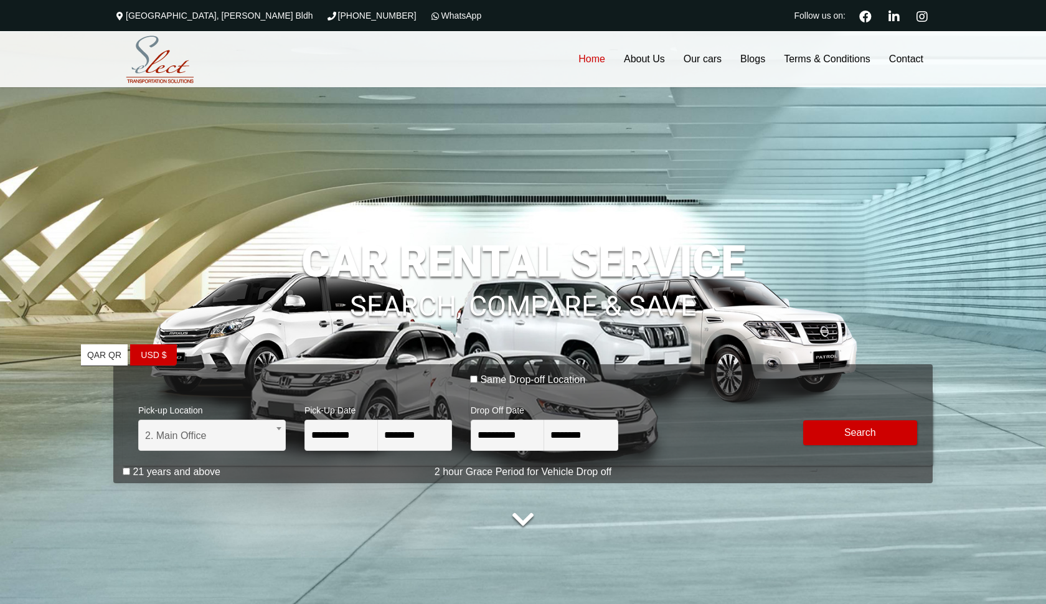
click at [125, 473] on ul "QAR QR USA dollar USD $ Europian Euro" at bounding box center [143, 412] width 125 height 137
click at [817, 419] on div "Modify Search" at bounding box center [860, 424] width 133 height 54
click at [820, 438] on button "Modify Search" at bounding box center [860, 432] width 115 height 25
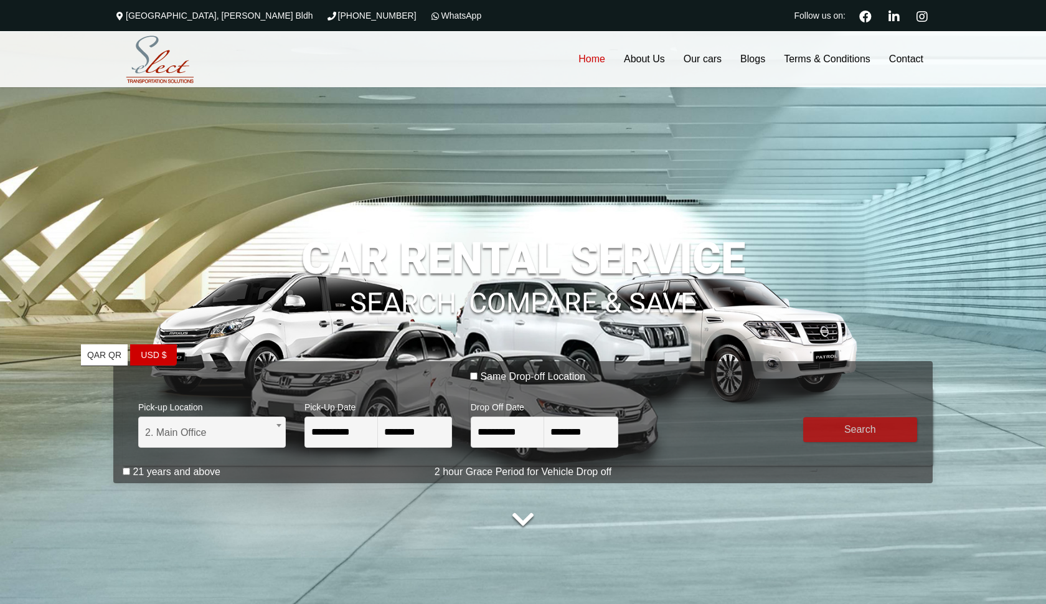
click at [129, 474] on ul "QAR QR USA dollar USD $ Europian Euro" at bounding box center [143, 412] width 125 height 137
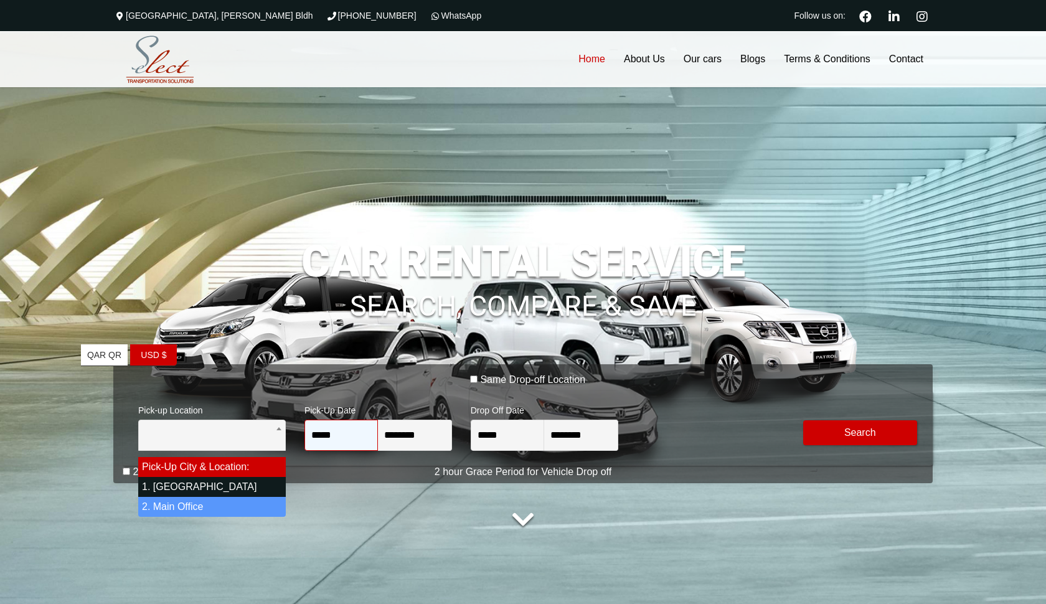
select select "*"
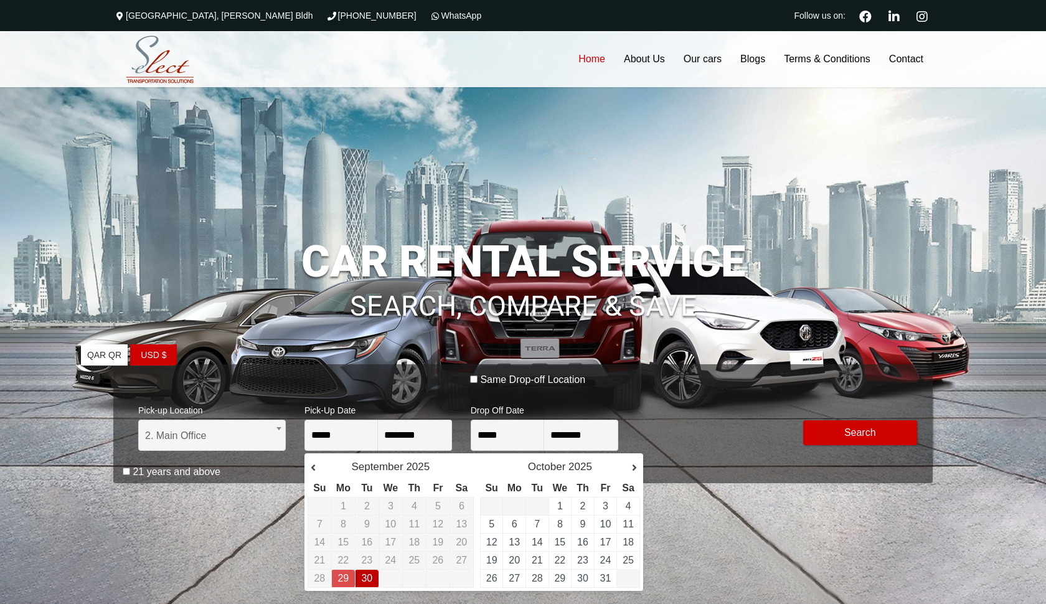
click at [367, 587] on td "30" at bounding box center [367, 579] width 24 height 18
type input "**********"
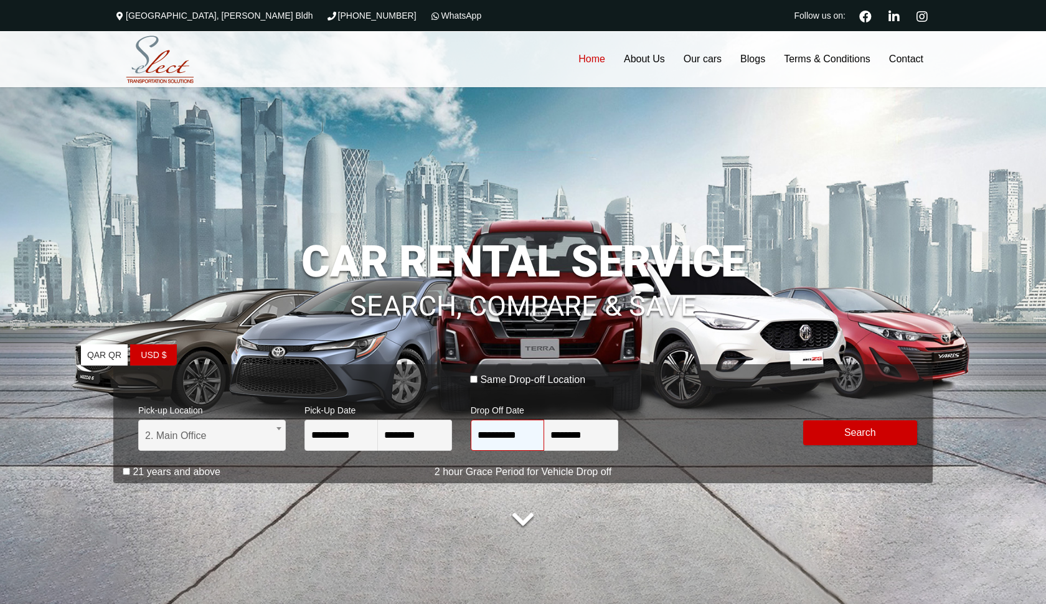
click at [505, 441] on input "**********" at bounding box center [507, 435] width 73 height 31
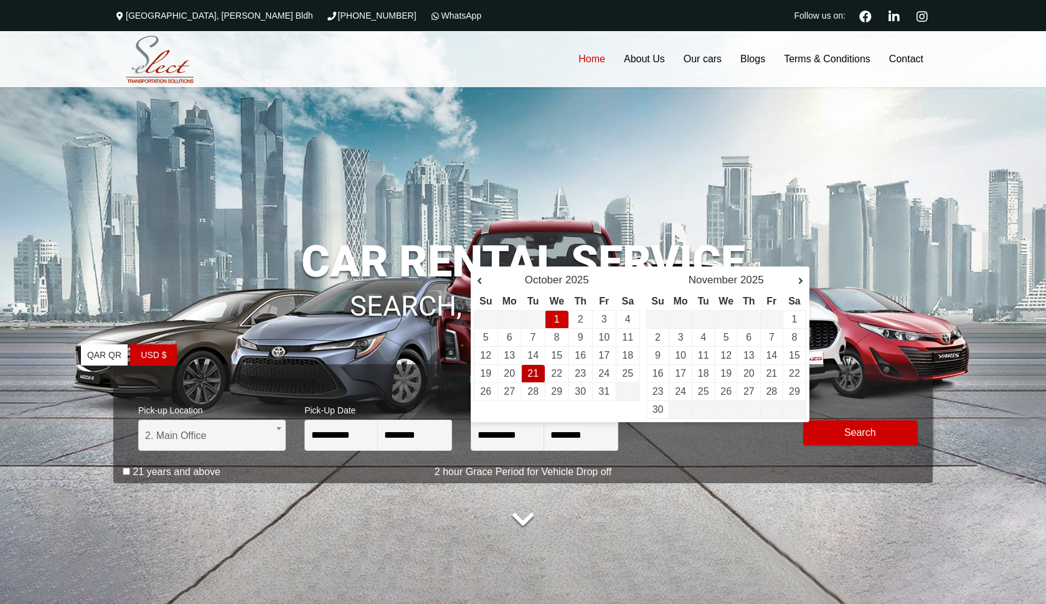
click at [537, 378] on link "21" at bounding box center [532, 373] width 11 height 11
type input "**********"
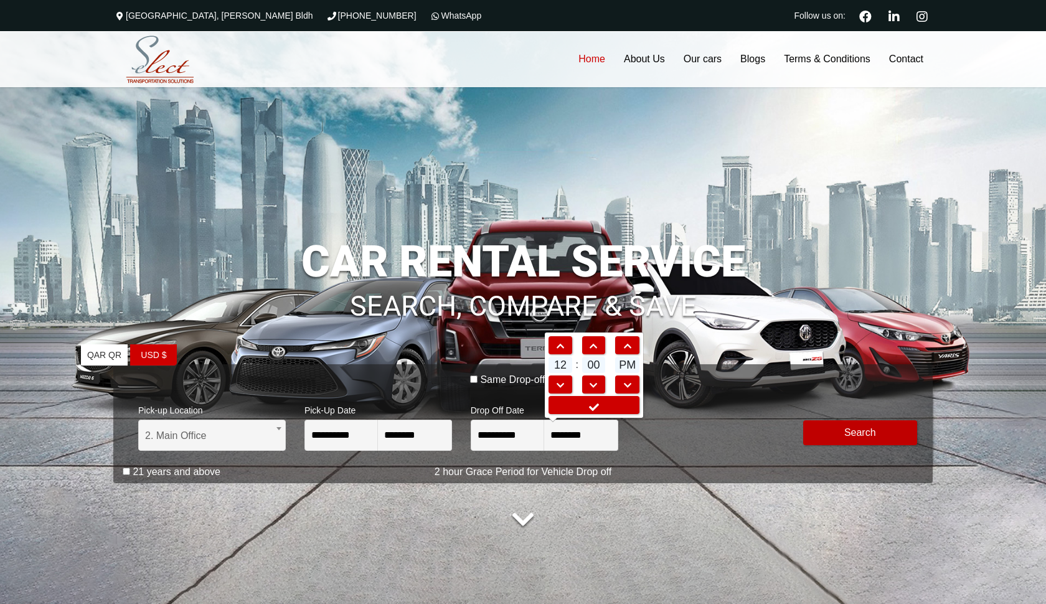
click at [833, 432] on button "Modify Search" at bounding box center [860, 432] width 115 height 25
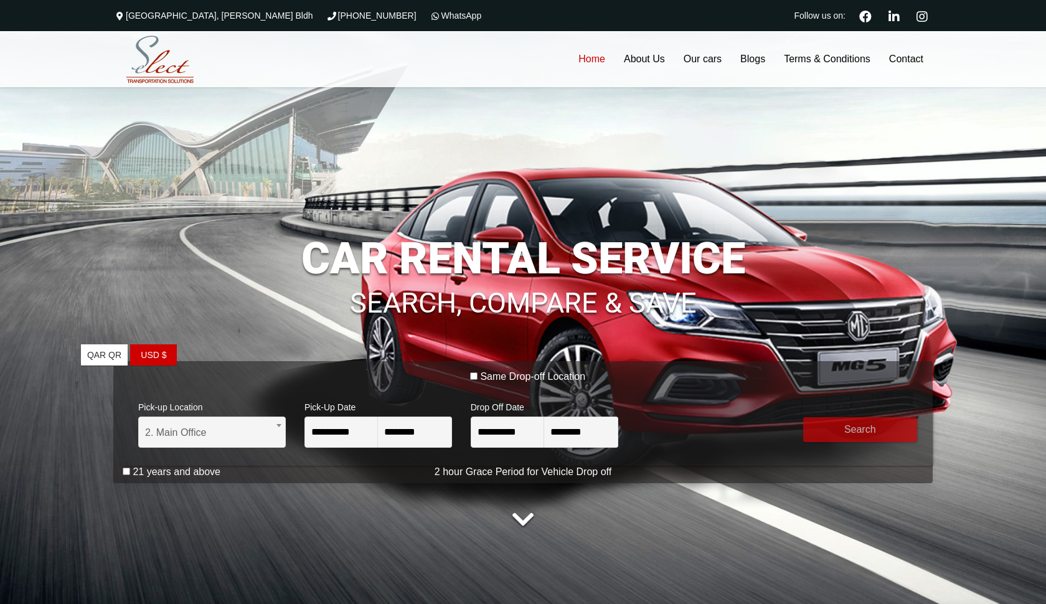
click at [128, 471] on ul "QAR QR USA dollar USD $ Europian Euro" at bounding box center [143, 412] width 125 height 137
click at [125, 475] on ul "QAR QR USA dollar USD $ Europian Euro" at bounding box center [143, 412] width 125 height 137
click at [125, 467] on ul "QAR QR USA dollar USD $ Europian Euro" at bounding box center [143, 412] width 125 height 137
click at [131, 472] on ul "QAR QR USA dollar USD $ Europian Euro" at bounding box center [143, 412] width 125 height 137
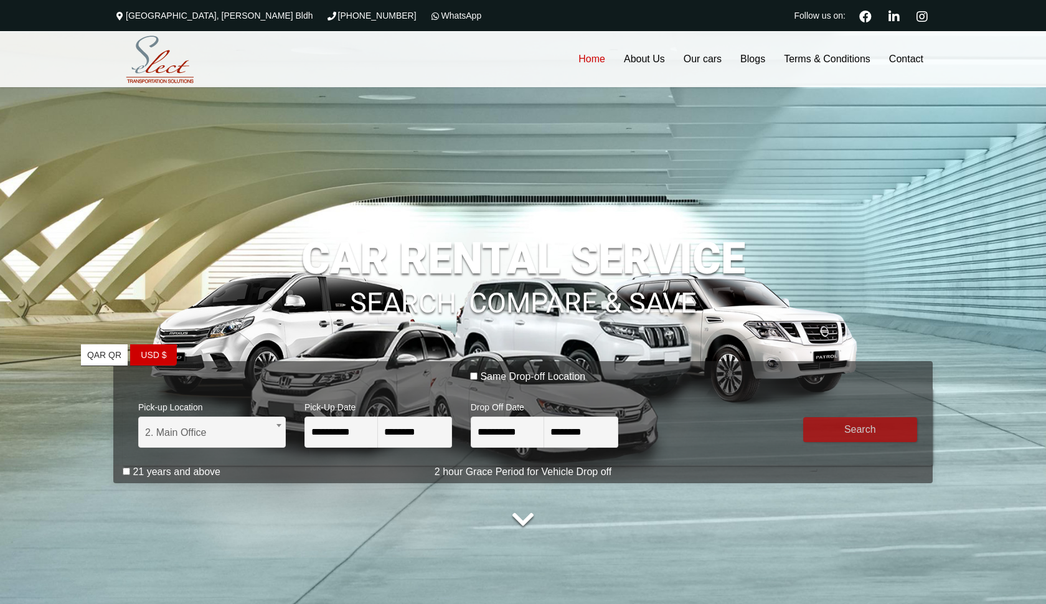
click at [848, 431] on button "submit" at bounding box center [860, 429] width 115 height 25
click at [127, 473] on ul "QAR QR USA dollar USD $ Europian Euro" at bounding box center [143, 412] width 125 height 137
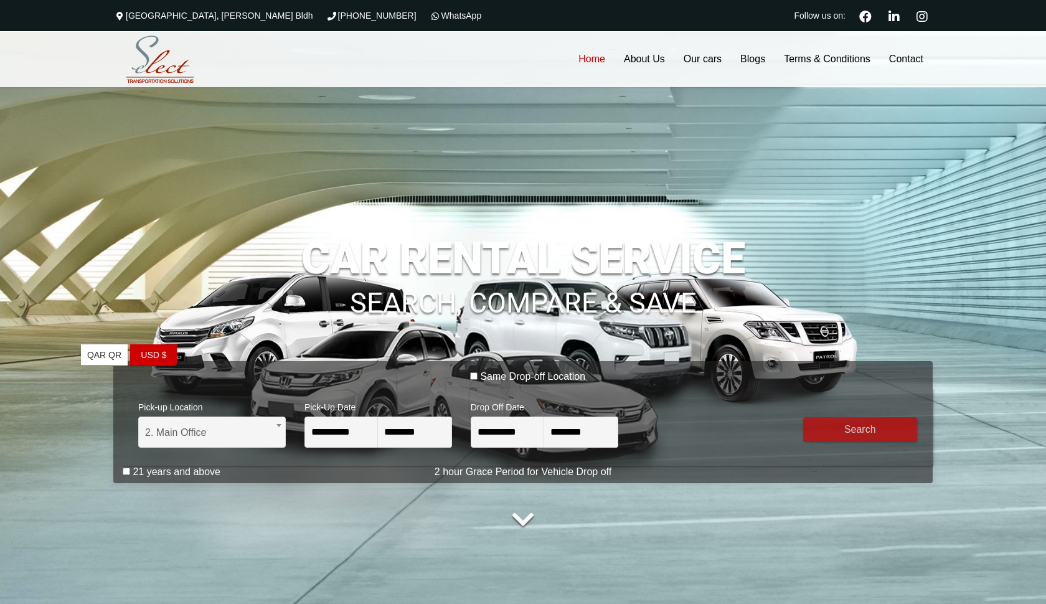
click at [127, 473] on ul "QAR QR USA dollar USD $ Europian Euro" at bounding box center [143, 412] width 125 height 137
click at [155, 473] on ul "QAR QR USA dollar USD $ Europian Euro" at bounding box center [143, 412] width 125 height 137
click at [160, 366] on link "USD $ Europian Euro" at bounding box center [153, 355] width 47 height 22
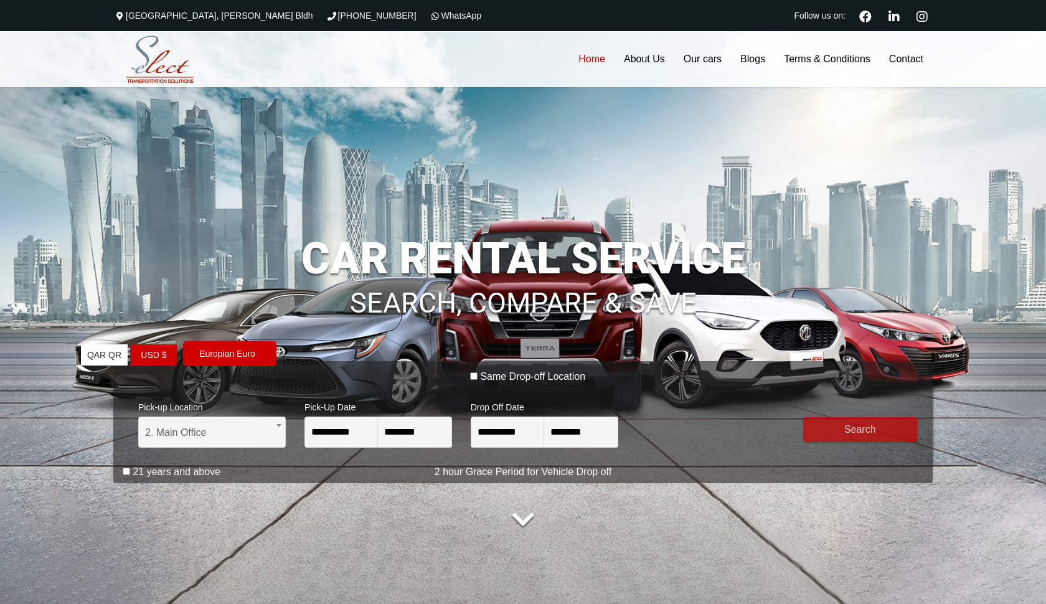
click at [233, 351] on span "Europian Euro" at bounding box center [229, 353] width 93 height 25
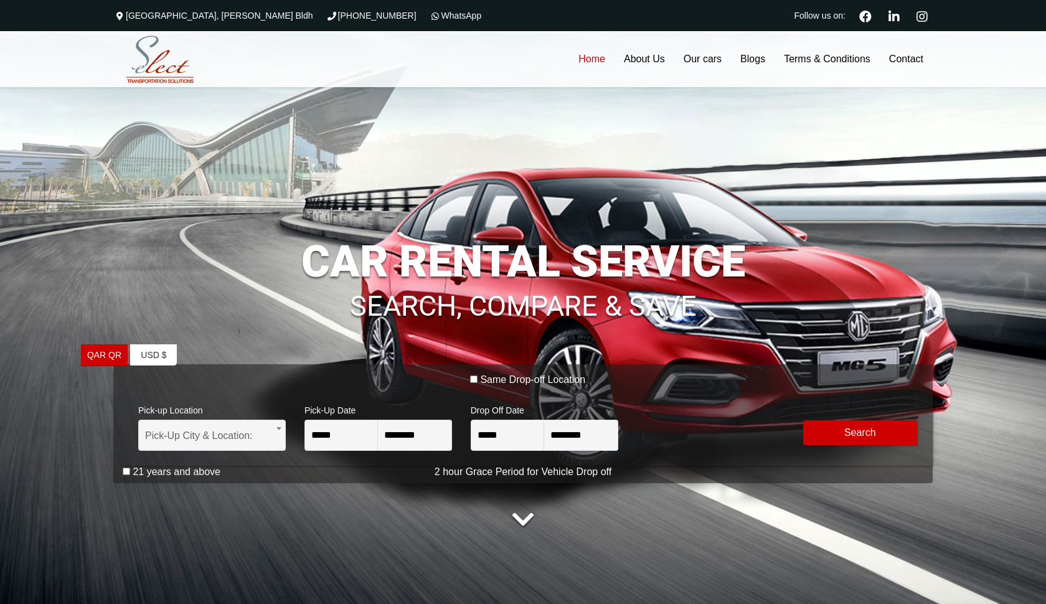
click at [127, 473] on ul "QAR QR USA dollar USD $ Europian Euro" at bounding box center [143, 412] width 125 height 137
click at [129, 473] on ul "QAR QR USA dollar USD $ Europian Euro" at bounding box center [143, 412] width 125 height 137
